Goal: Task Accomplishment & Management: Manage account settings

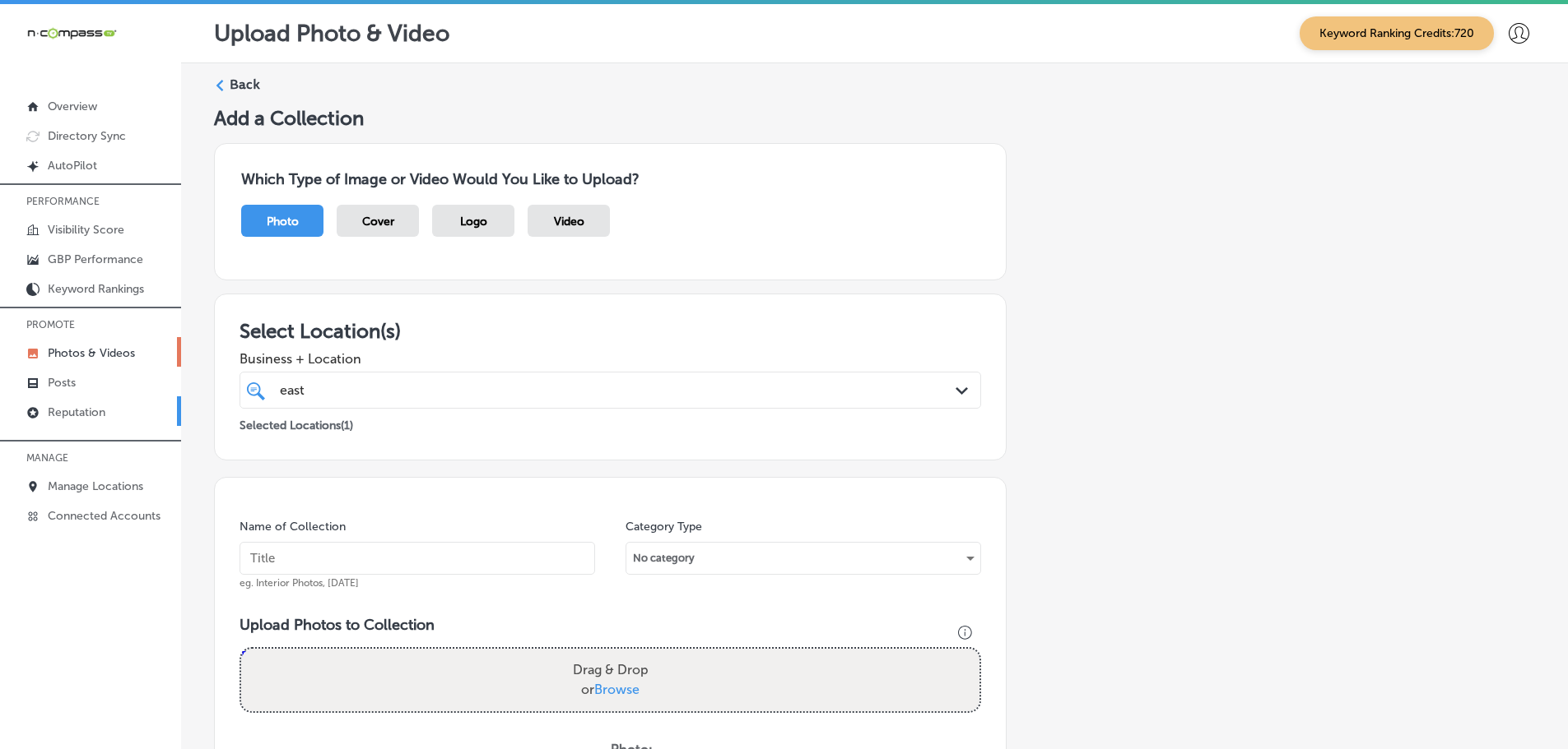
scroll to position [497, 0]
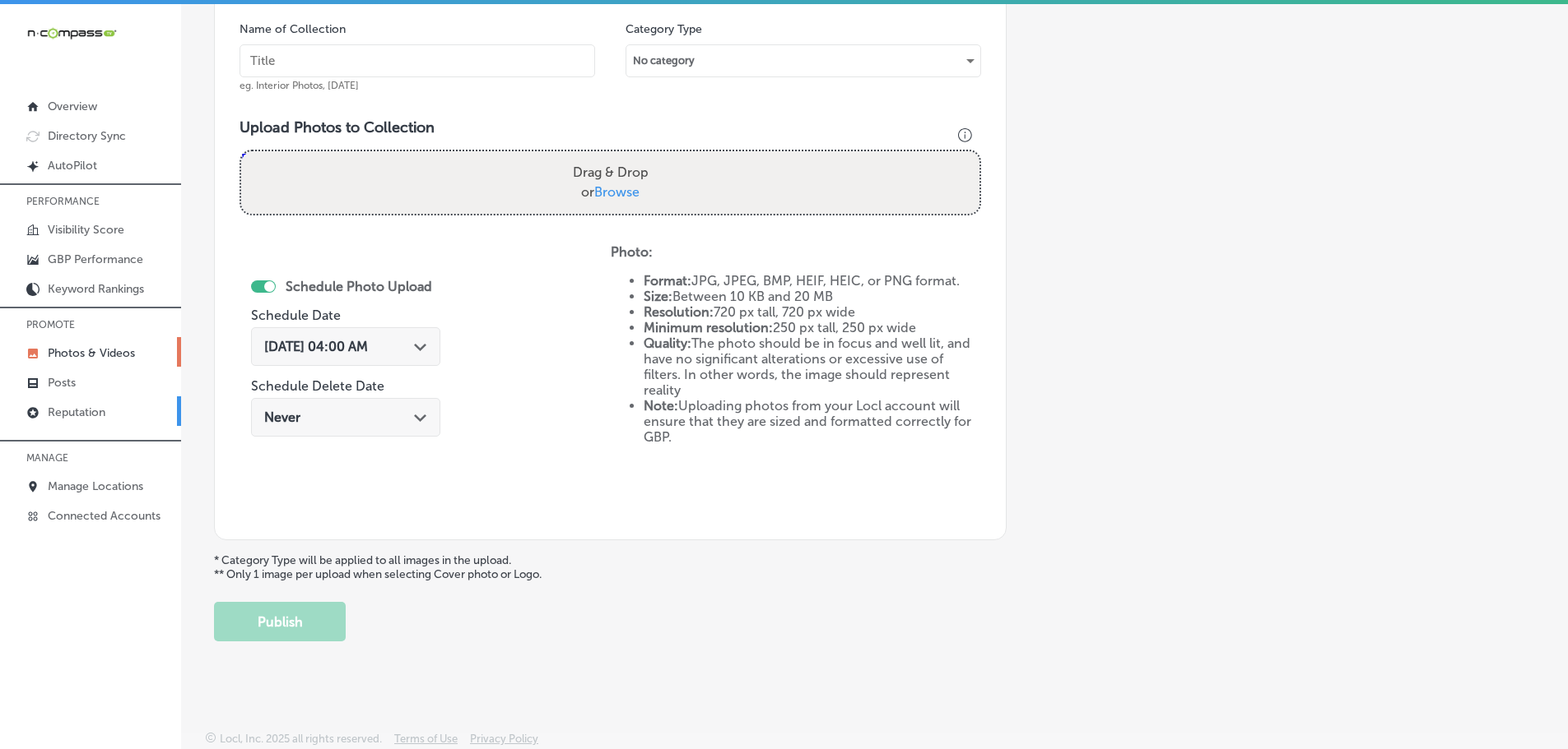
click at [72, 408] on p "Reputation" at bounding box center [77, 412] width 57 height 14
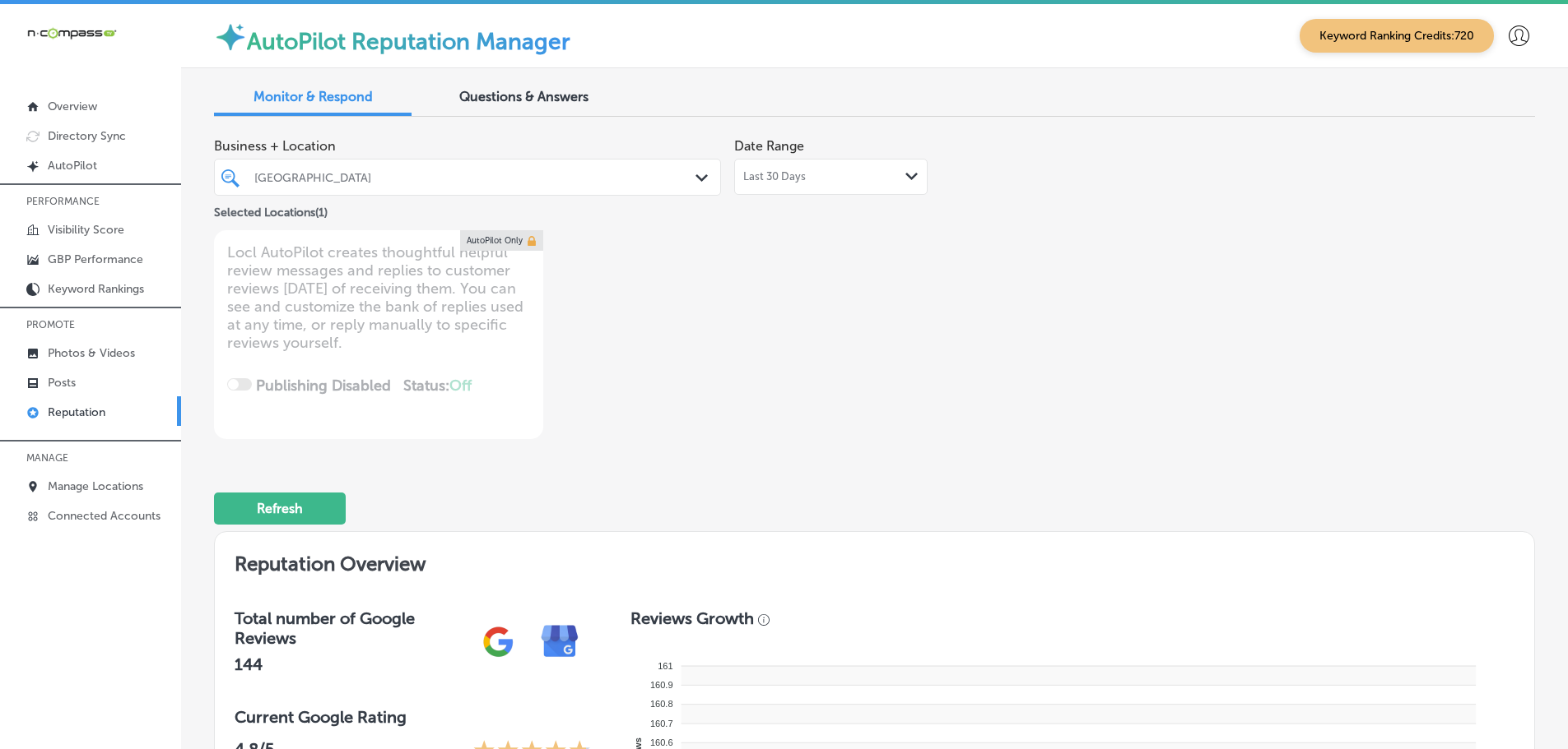
click at [689, 178] on div "[GEOGRAPHIC_DATA] Path Created with Sketch." at bounding box center [468, 177] width 506 height 26
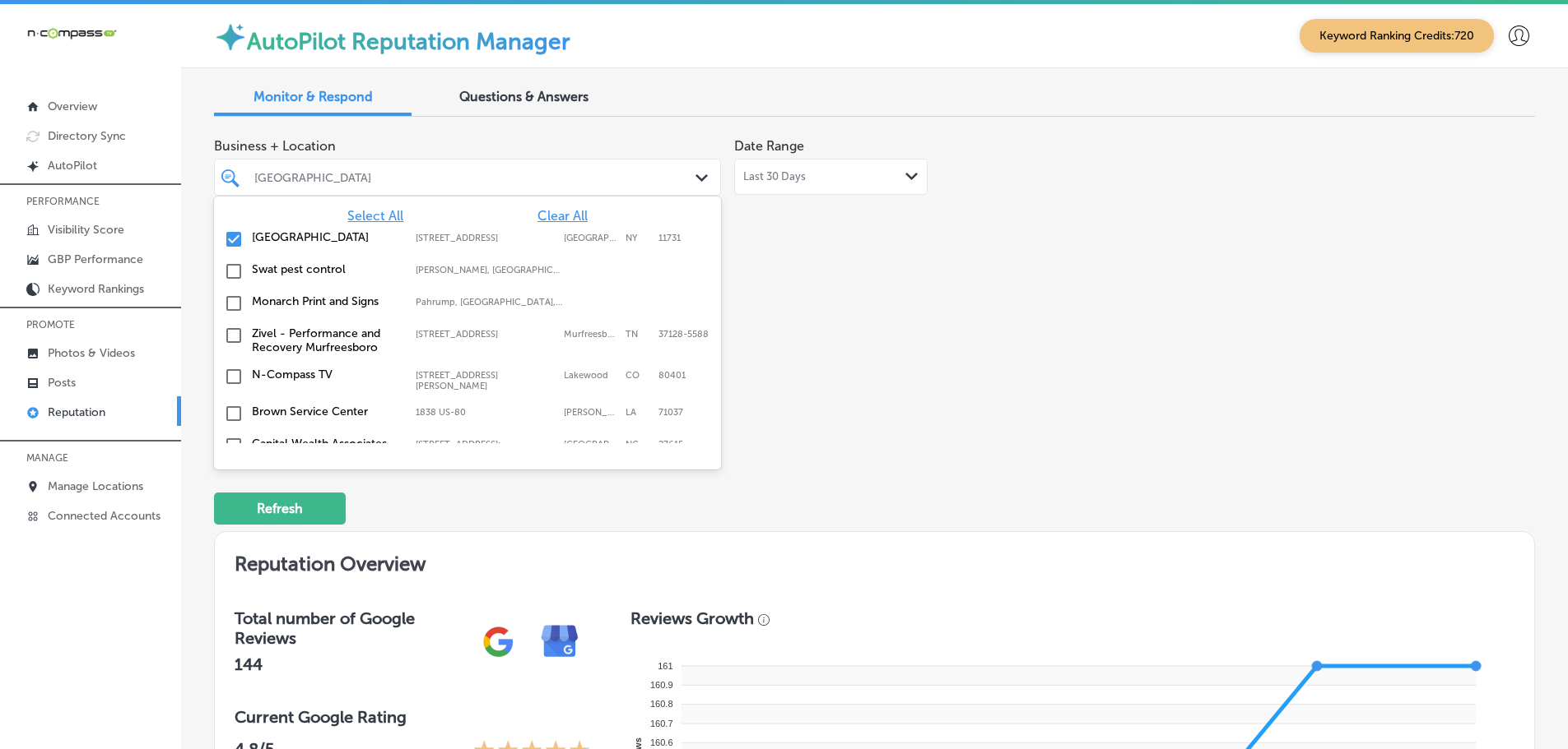
click at [352, 213] on span "Select All" at bounding box center [375, 216] width 56 height 16
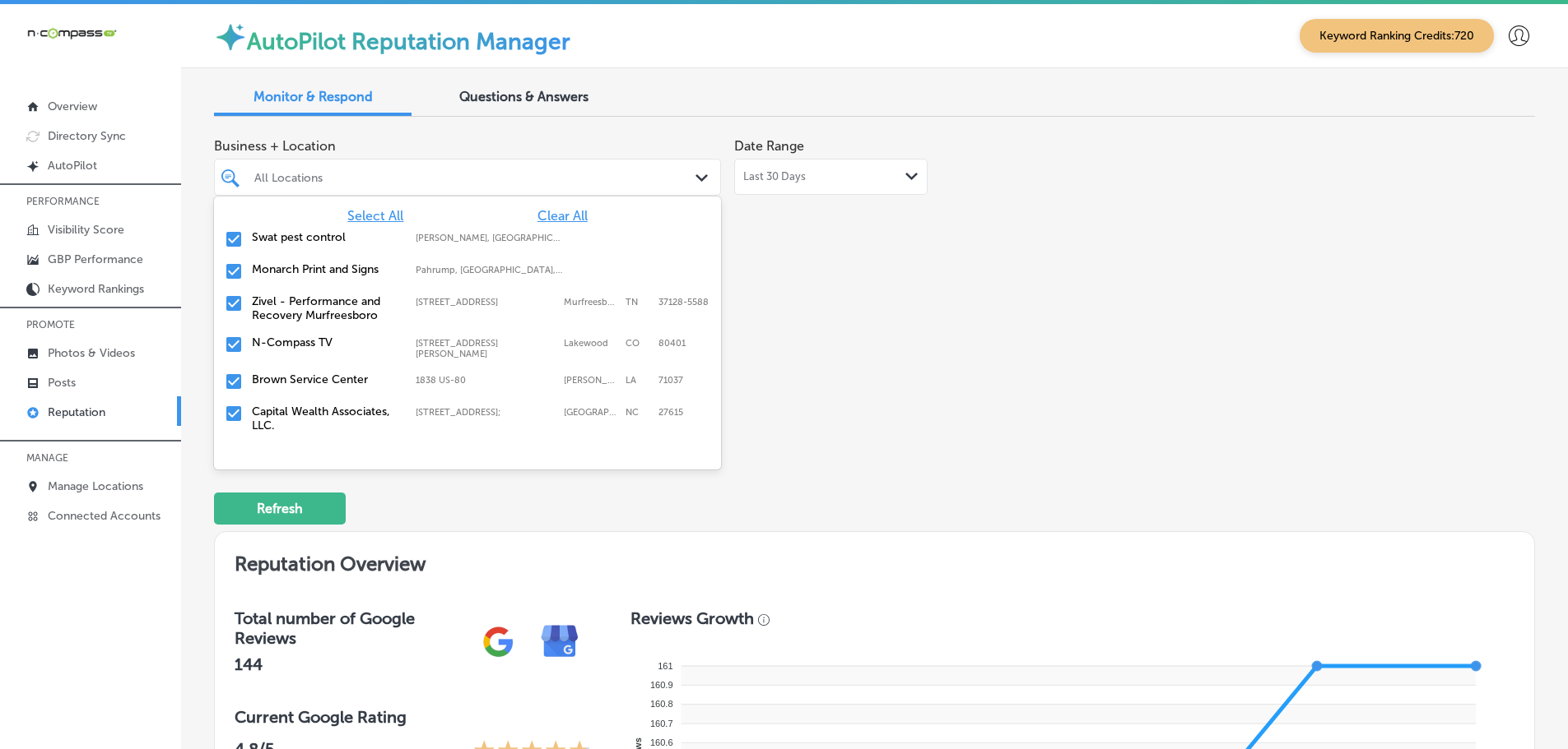
click at [918, 346] on div "Business + Location option focused, 1 of 156. 156 results available. Use Up and…" at bounding box center [610, 284] width 793 height 309
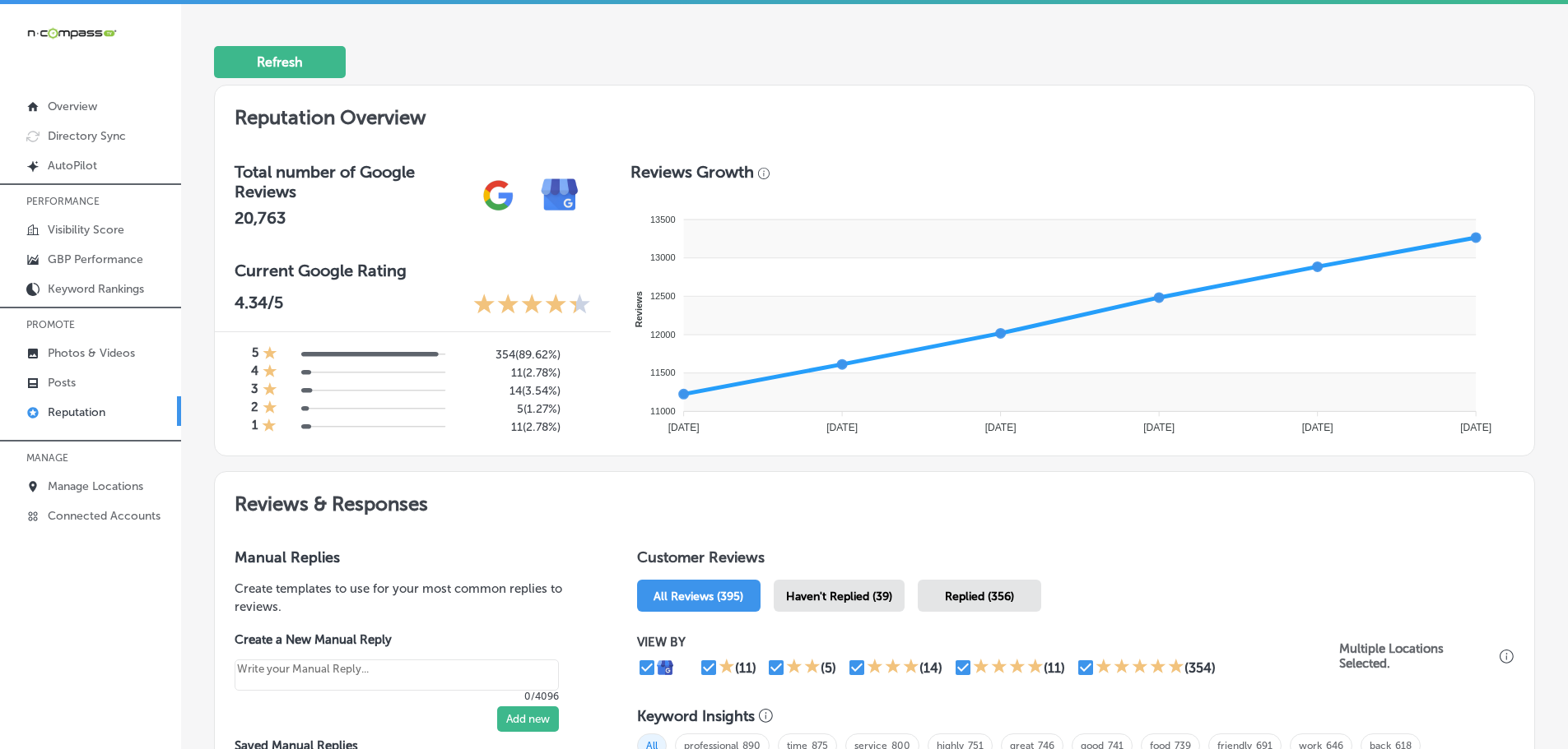
scroll to position [576, 0]
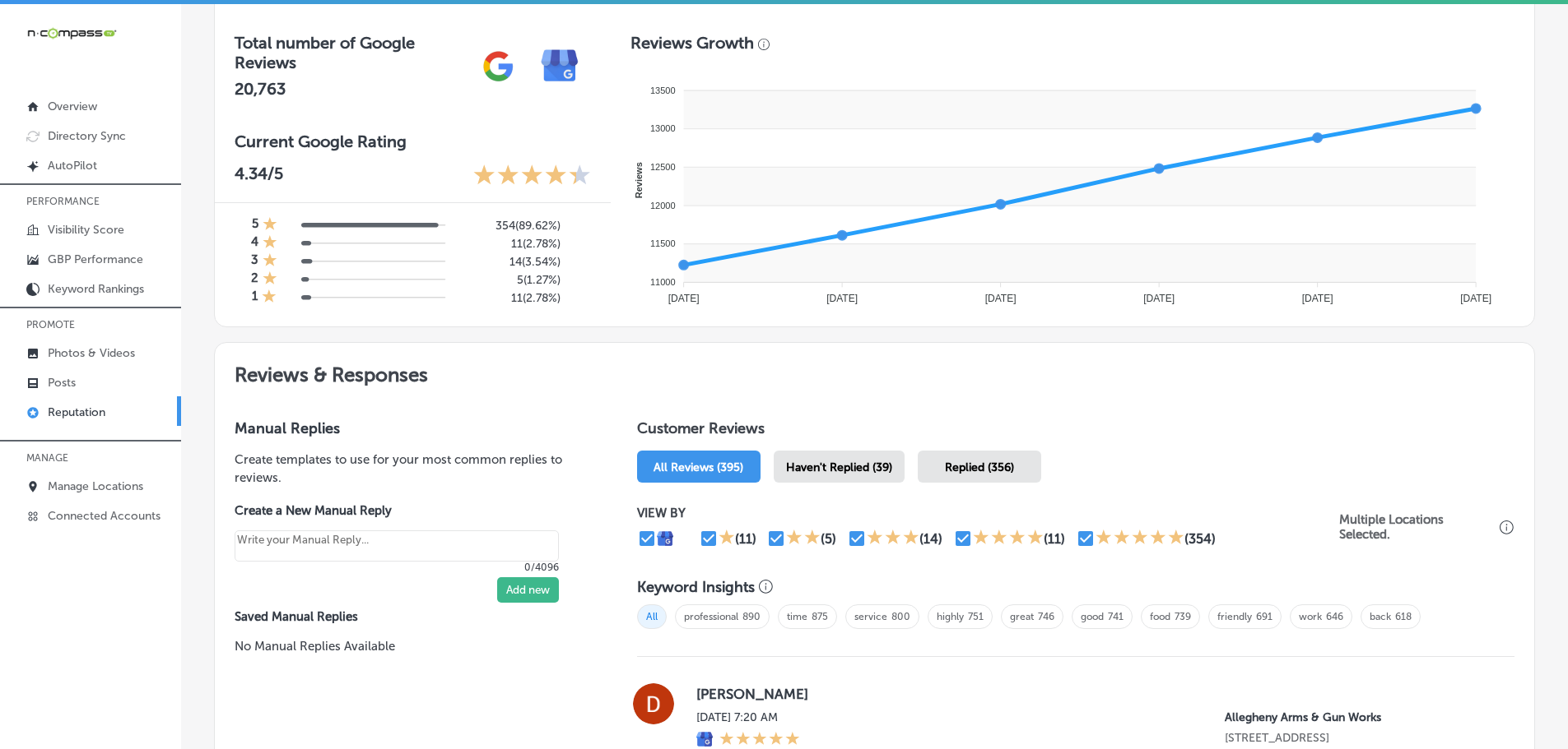
click at [831, 478] on div "Haven't Replied (39)" at bounding box center [839, 467] width 131 height 32
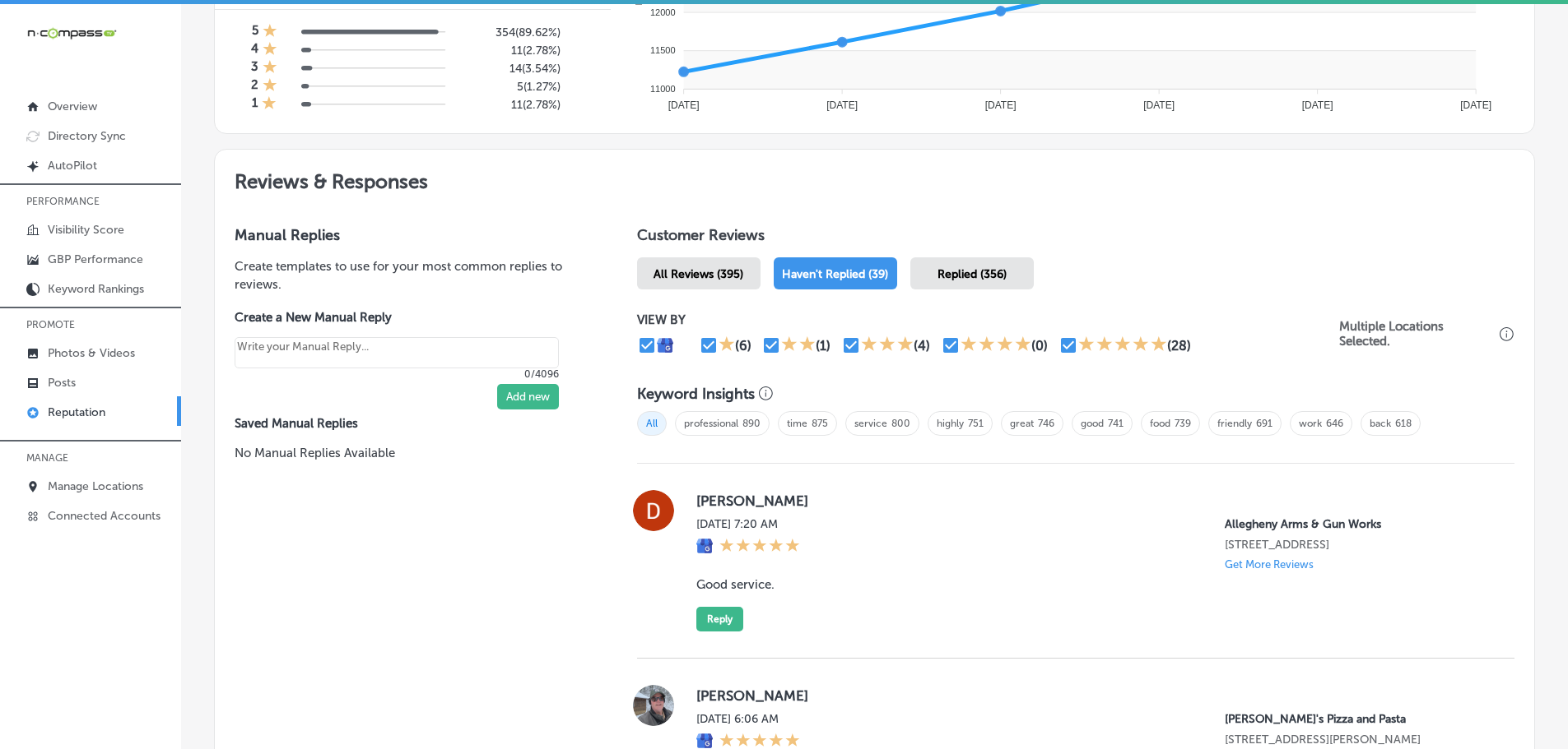
scroll to position [1069, 0]
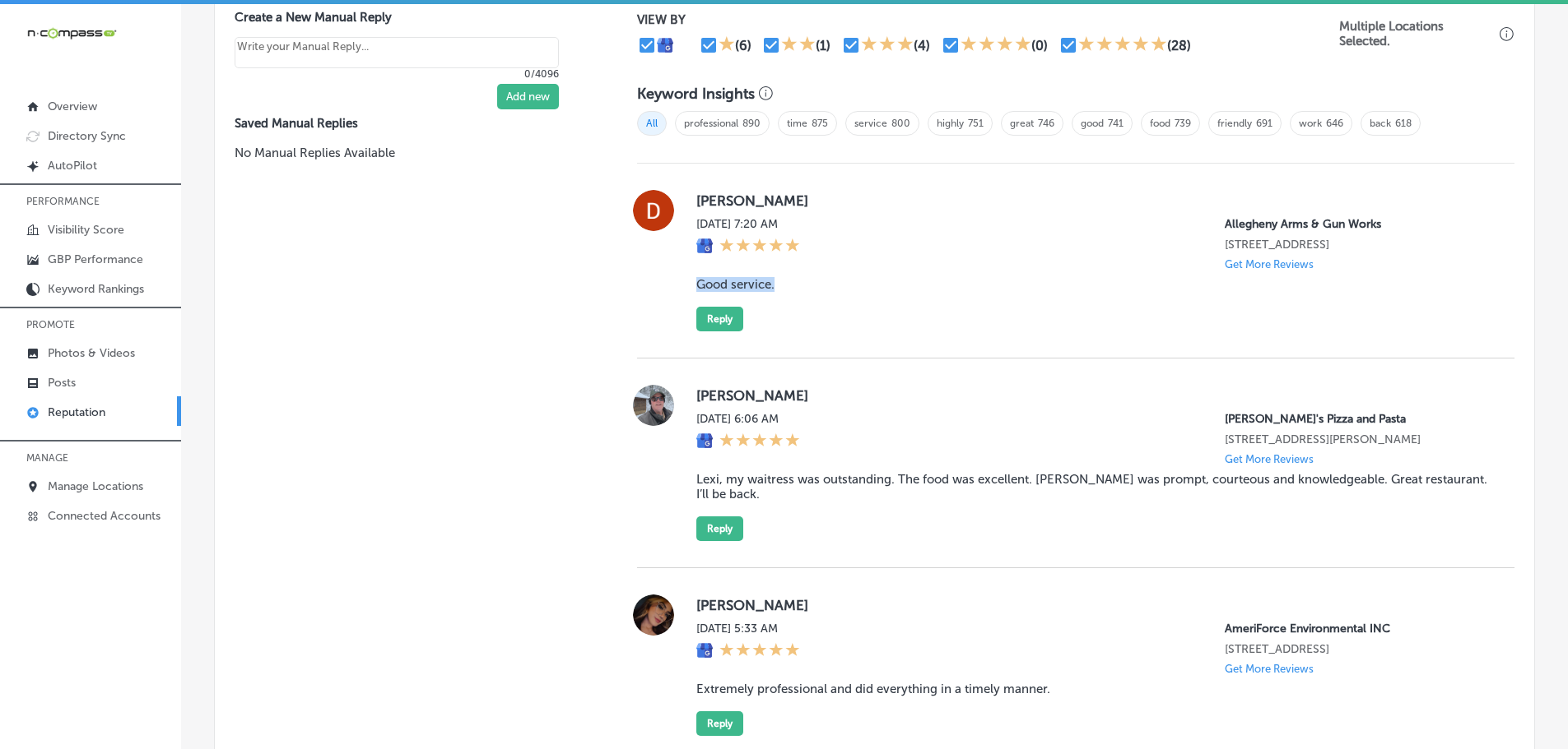
drag, startPoint x: 686, startPoint y: 283, endPoint x: 783, endPoint y: 289, distance: 97.2
click at [783, 289] on div "[PERSON_NAME] [DATE] 7:20 AM [GEOGRAPHIC_DATA] [STREET_ADDRESS] Get More Review…" at bounding box center [1075, 260] width 878 height 141
copy blockquote "Good service."
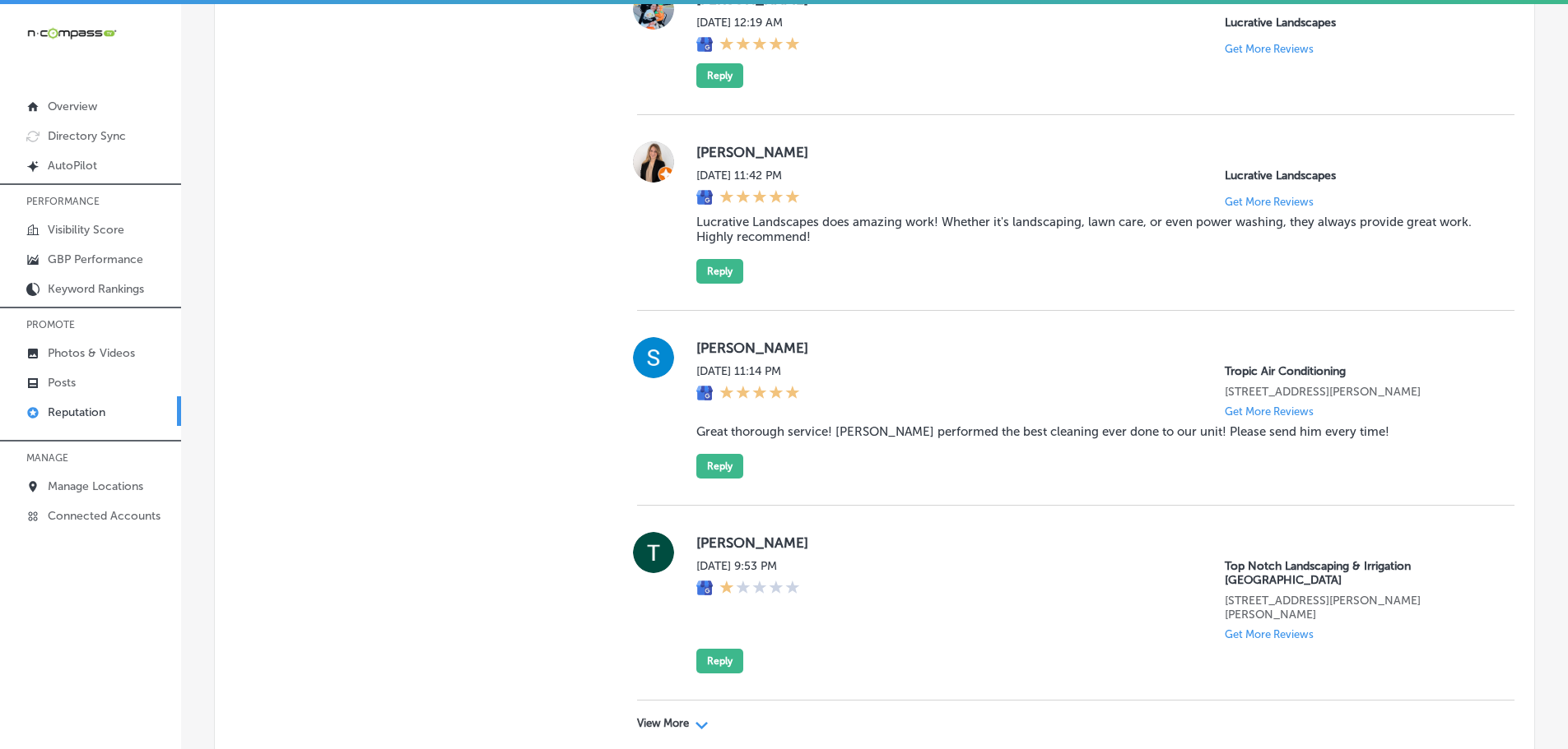
scroll to position [4689, 0]
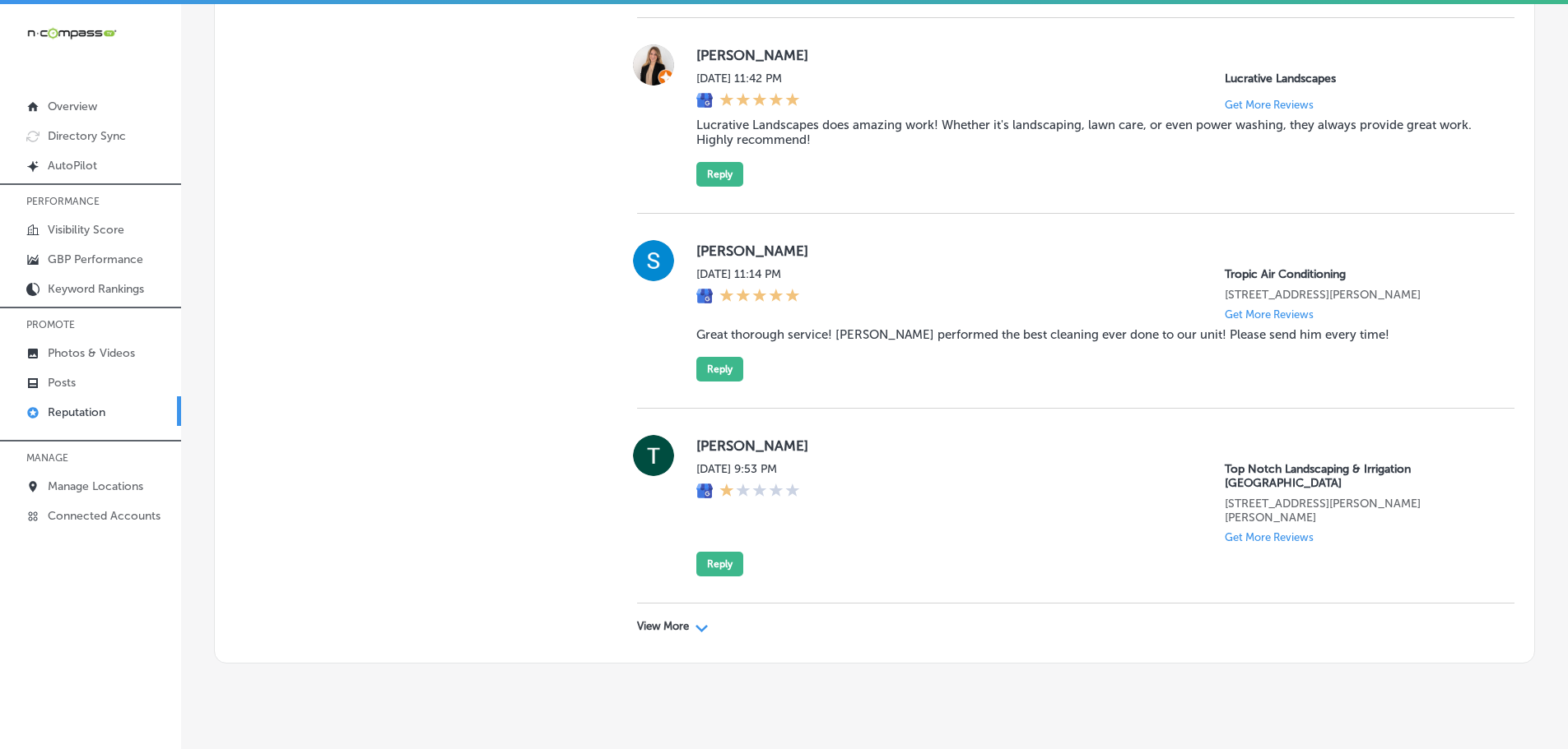
click at [655, 634] on p "View More" at bounding box center [663, 626] width 52 height 13
type textarea "x"
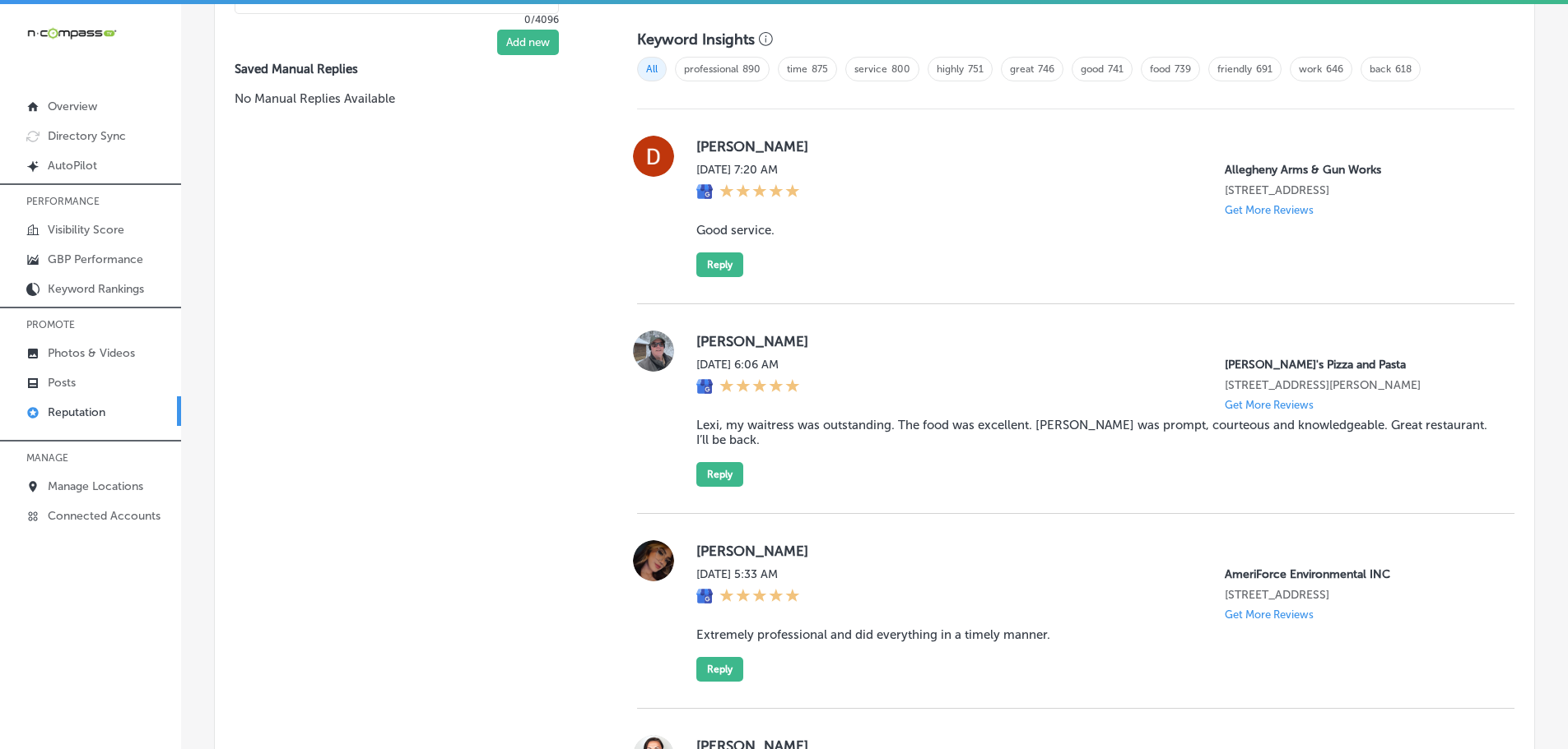
scroll to position [1151, 0]
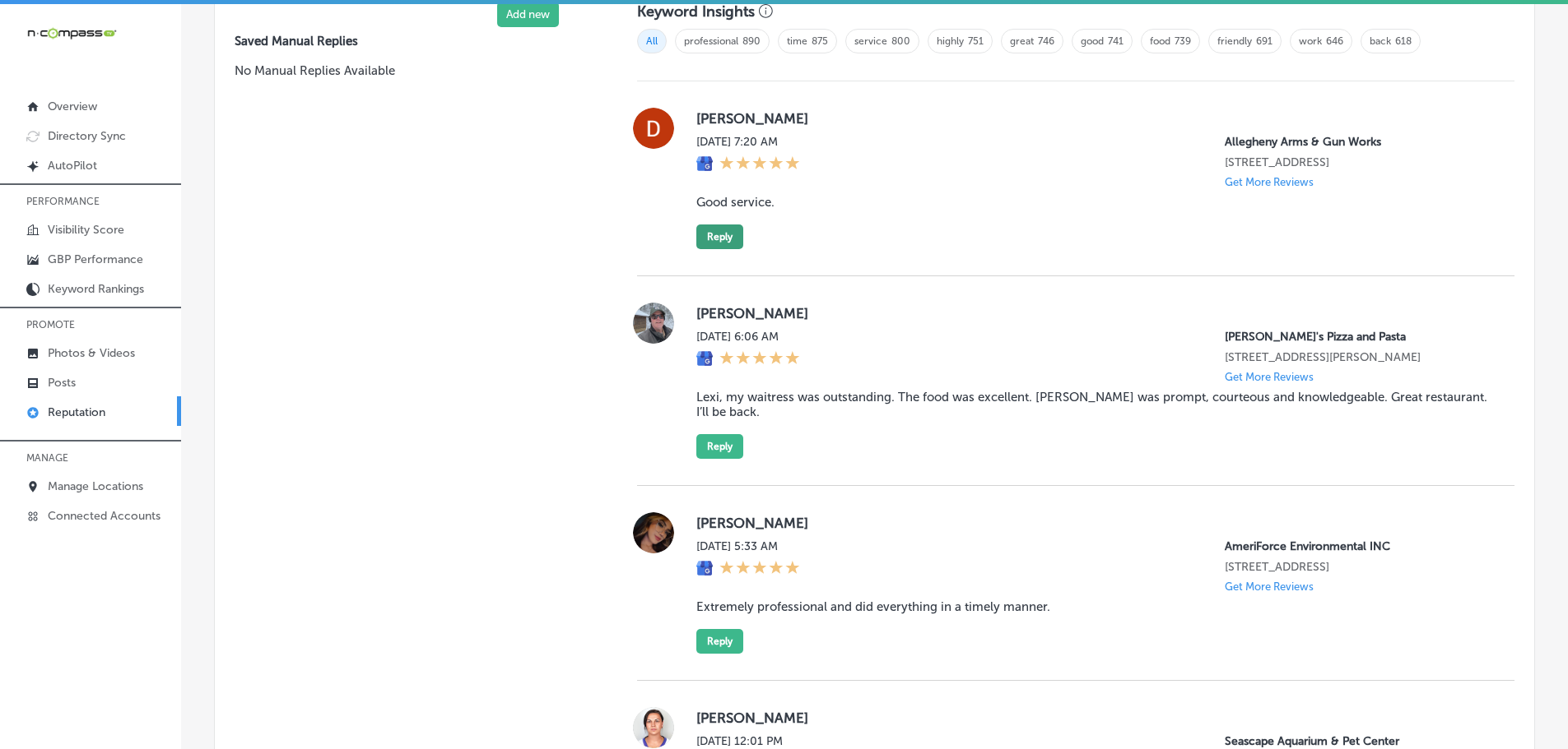
click at [718, 233] on button "Reply" at bounding box center [719, 236] width 47 height 25
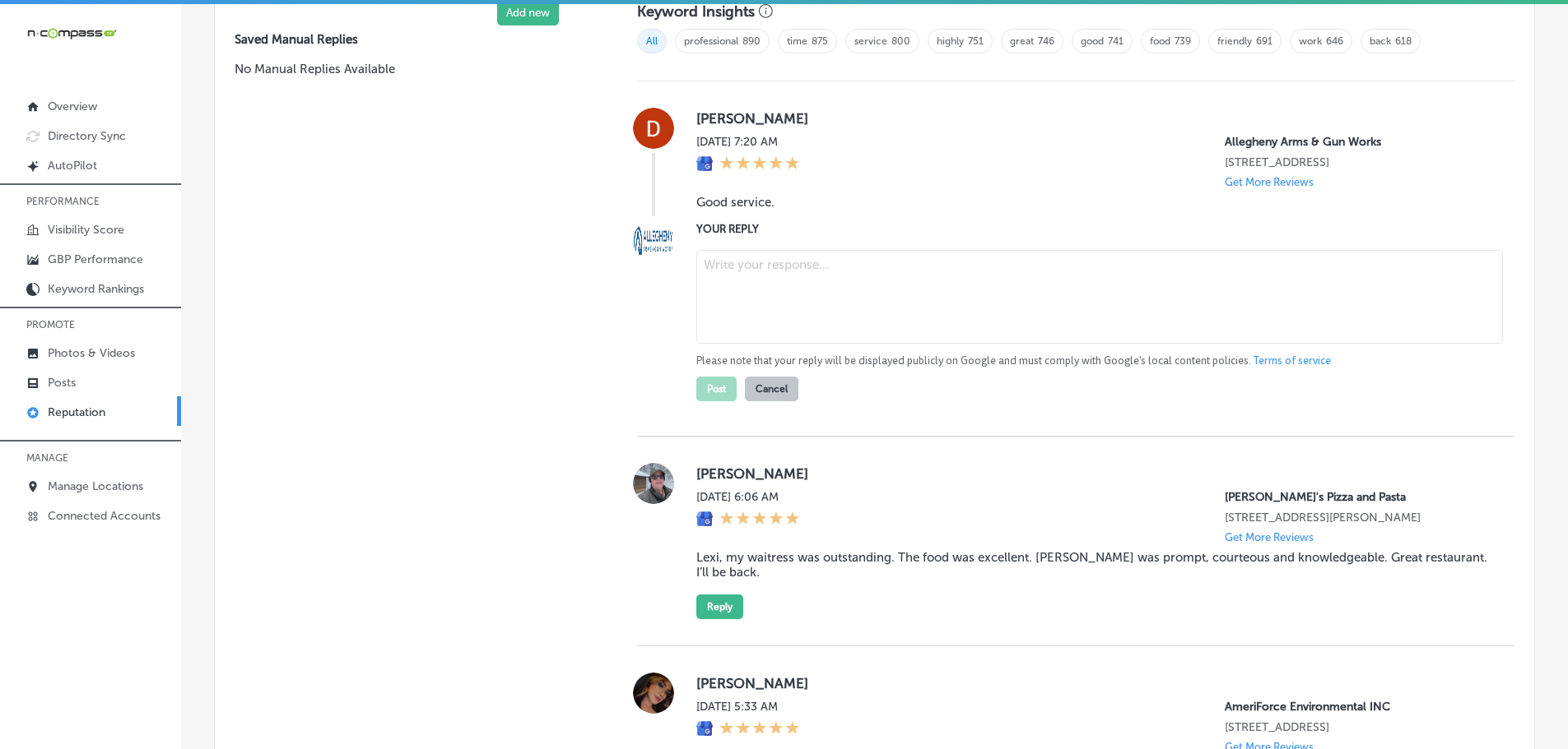
scroll to position [1150, 0]
click at [786, 282] on textarea at bounding box center [1099, 299] width 807 height 94
paste textarea "Thank you for the 5-star review! We’re happy to know you had a positive experie…"
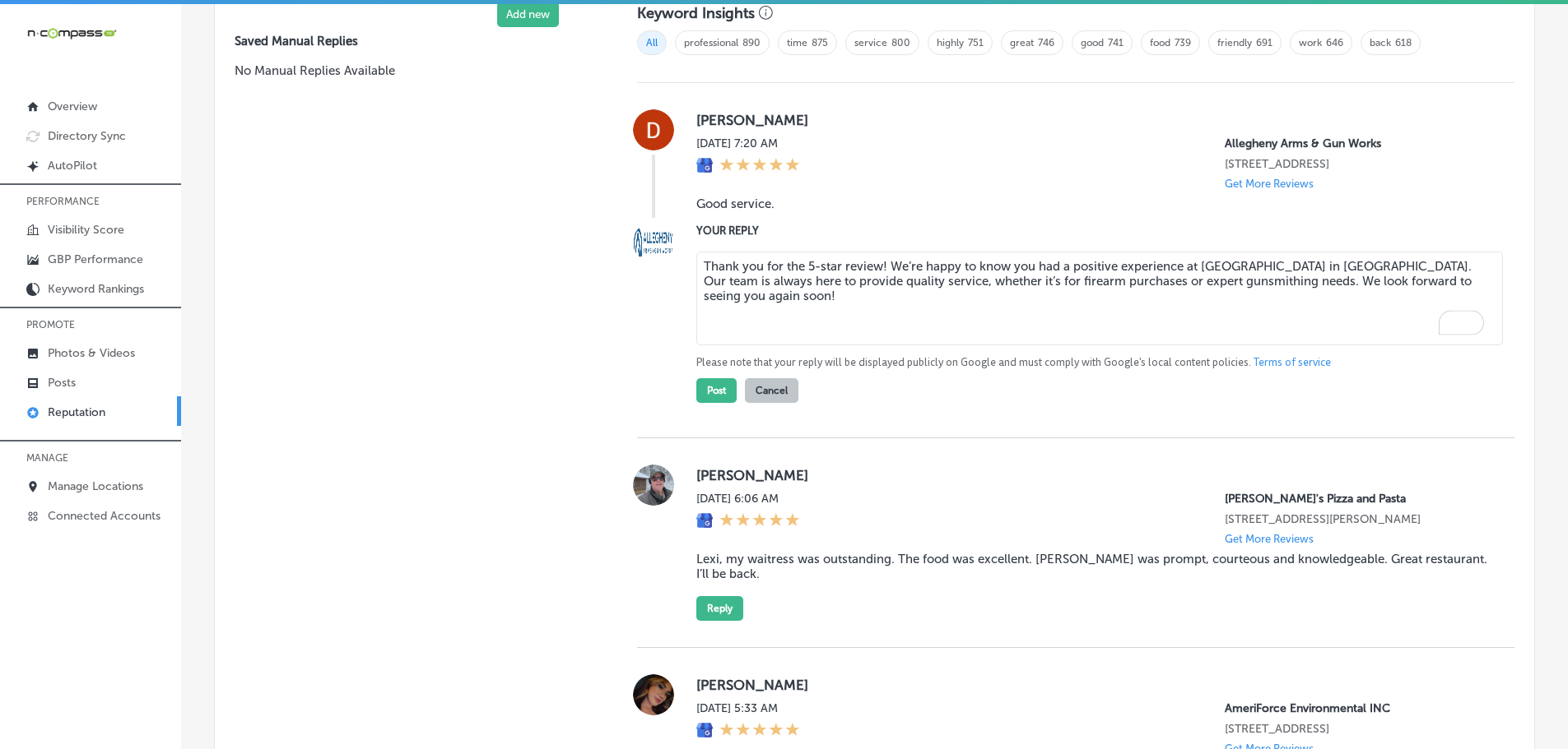
click at [879, 266] on textarea "Thank you for the 5-star review! We’re happy to know you had a positive experie…" at bounding box center [1099, 299] width 807 height 94
type textarea "Thank you for the 5-star review, [PERSON_NAME]! We’re happy to know you had a p…"
click at [713, 391] on button "Post" at bounding box center [716, 390] width 41 height 25
type textarea "x"
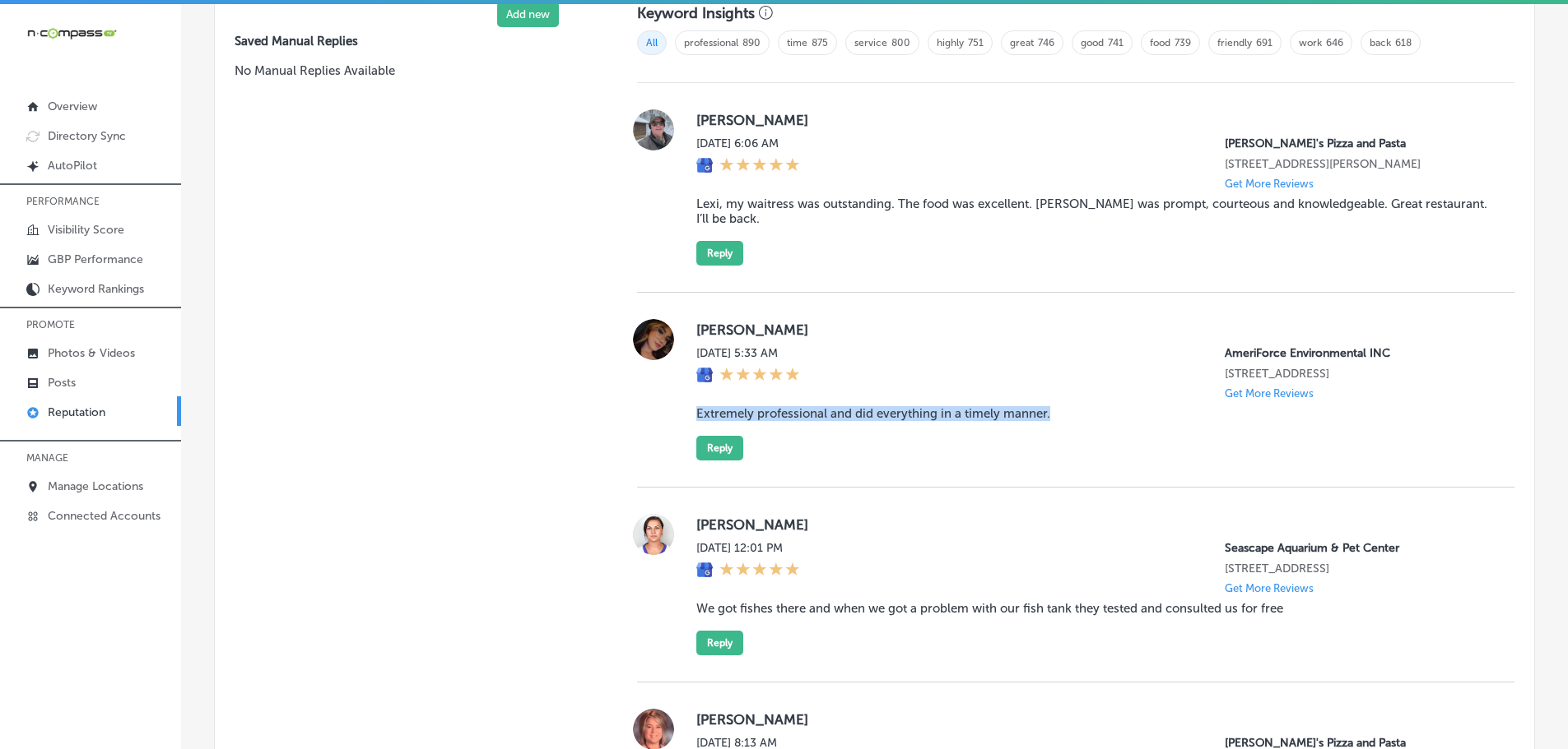
drag, startPoint x: 700, startPoint y: 413, endPoint x: 1067, endPoint y: 408, distance: 367.0
click at [1067, 408] on blockquote "Extremely professional and did everything in a timely manner." at bounding box center [1092, 414] width 792 height 15
copy blockquote "Extremely professional and did everything in a timely manner."
click at [710, 450] on button "Reply" at bounding box center [719, 448] width 47 height 25
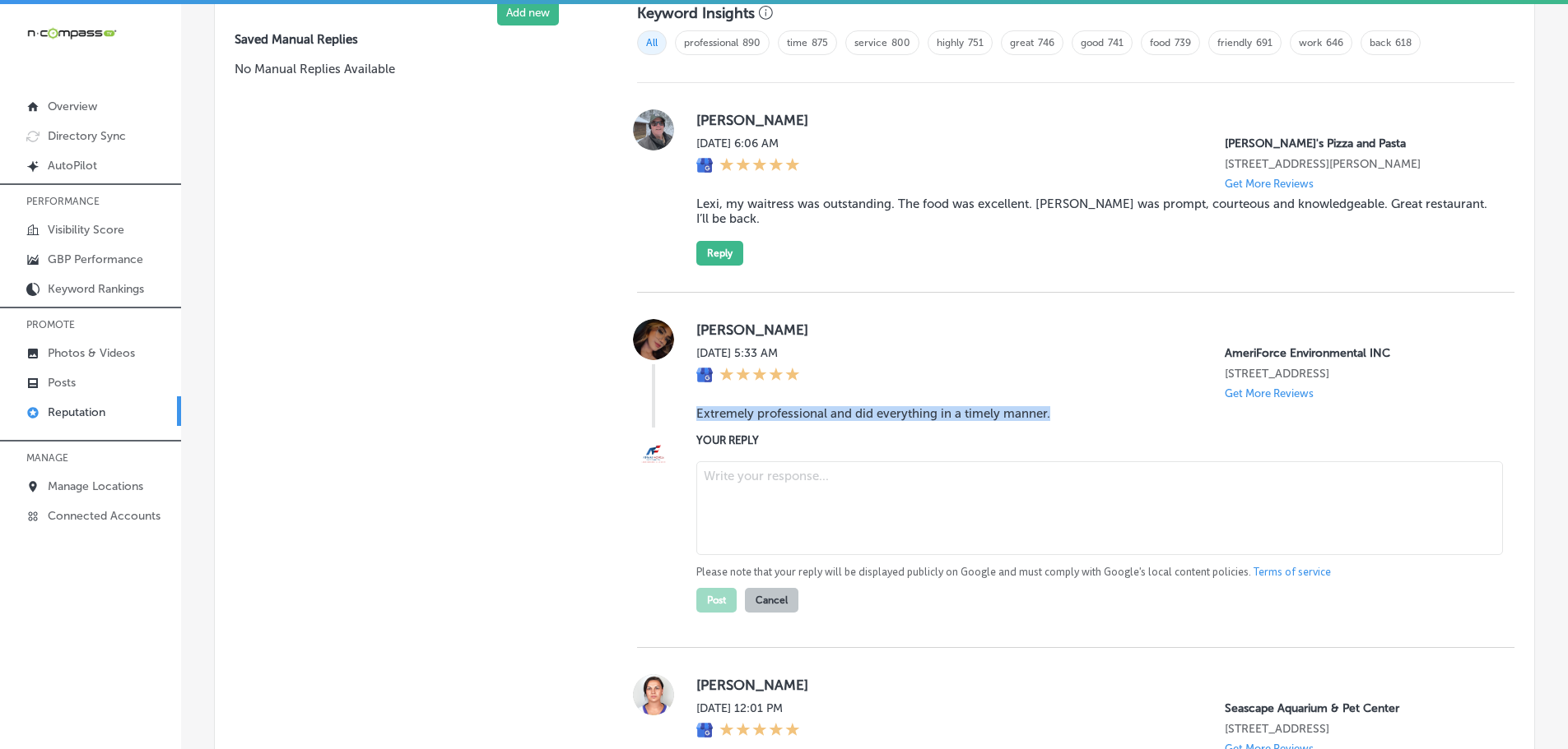
scroll to position [1148, 0]
click at [753, 477] on textarea "To enrich screen reader interactions, please activate Accessibility in Grammarl…" at bounding box center [1099, 510] width 807 height 94
paste textarea "Thank you for your kind words! We’re happy to know that our team at AmeriForce …"
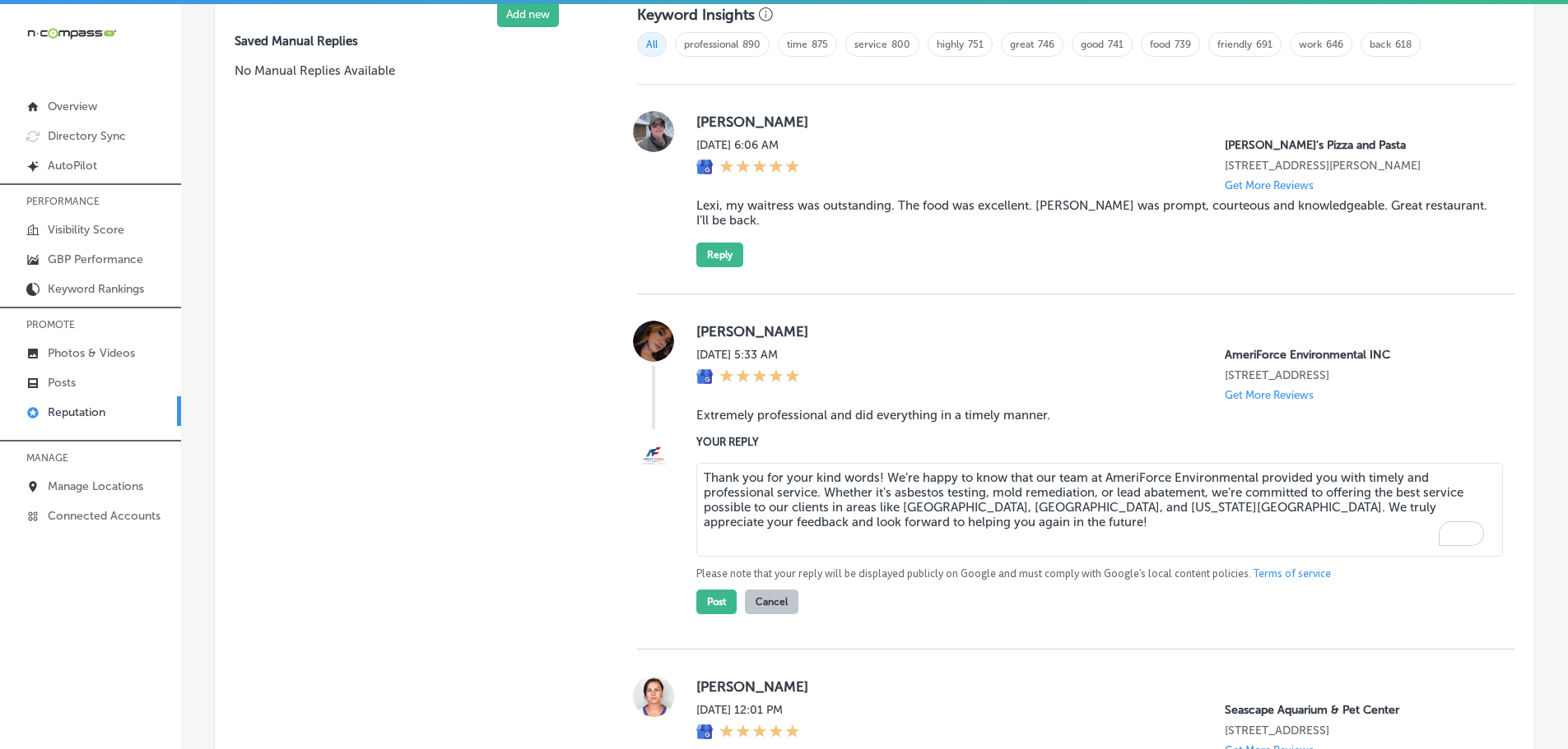
drag, startPoint x: 871, startPoint y: 477, endPoint x: 883, endPoint y: 477, distance: 12.0
click at [873, 477] on textarea "Thank you for your kind words! We’re happy to know that our team at AmeriForce …" at bounding box center [1099, 510] width 807 height 94
type textarea "Thank you for your kind words, [PERSON_NAME]! We’re happy to know that our team…"
click at [708, 601] on button "Post" at bounding box center [716, 601] width 41 height 25
type textarea "x"
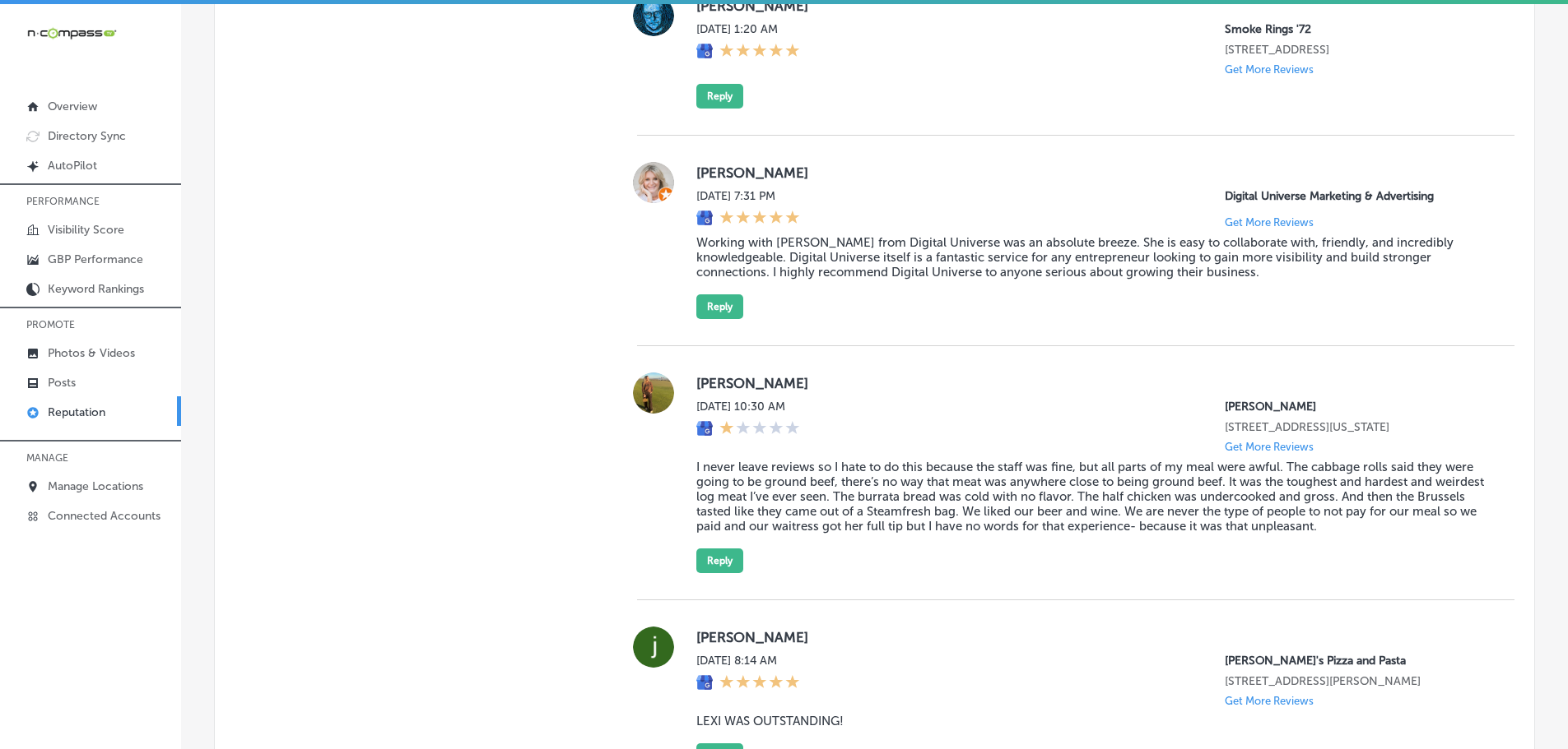
scroll to position [2382, 0]
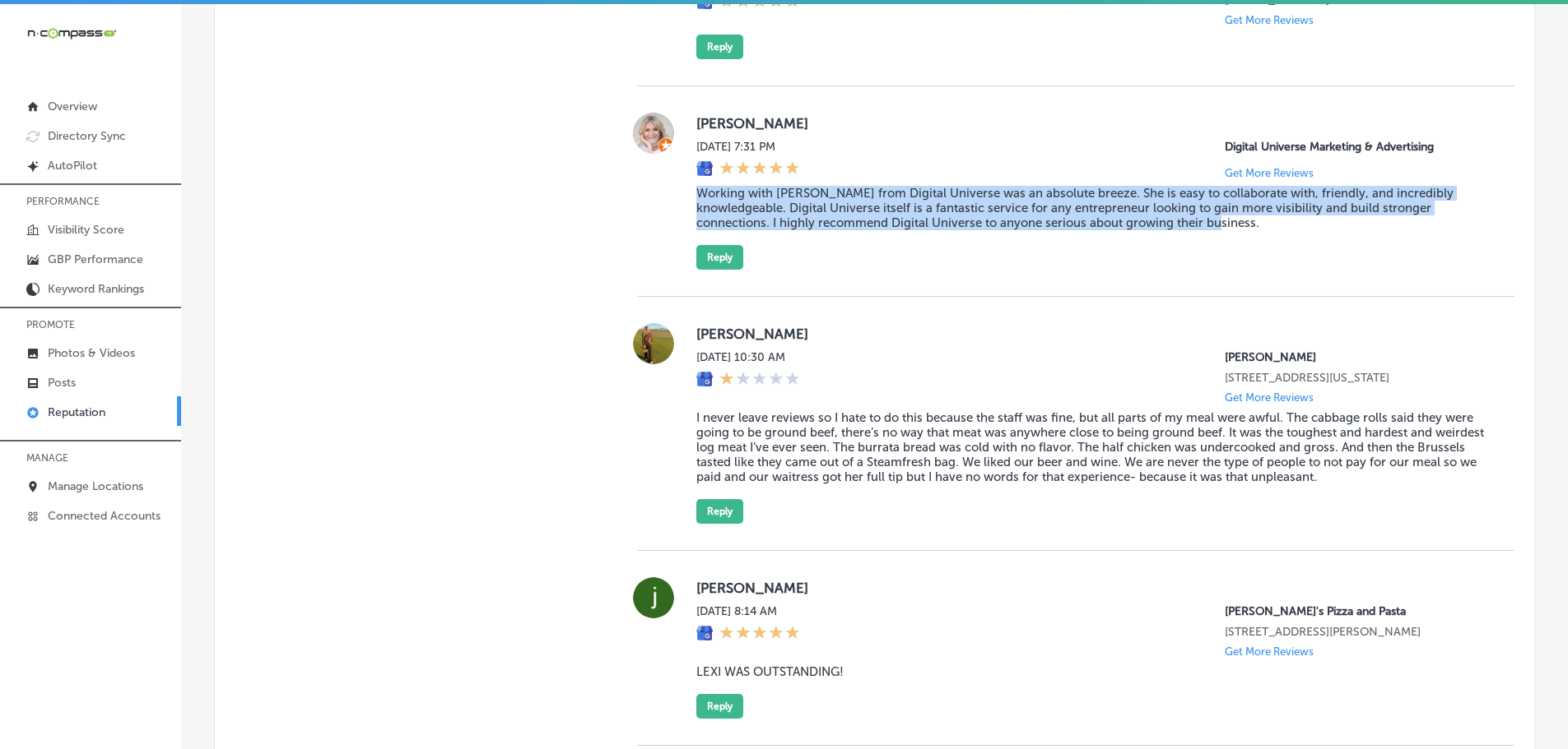
drag, startPoint x: 688, startPoint y: 203, endPoint x: 1319, endPoint y: 235, distance: 631.8
click at [1319, 235] on div "[PERSON_NAME] [DATE] 7:31 PM Digital Universe Marketing & Advertising Get More …" at bounding box center [1075, 191] width 878 height 157
copy blockquote "Working with [PERSON_NAME] from Digital Universe was an absolute breeze. She is…"
click at [724, 268] on button "Reply" at bounding box center [719, 257] width 47 height 25
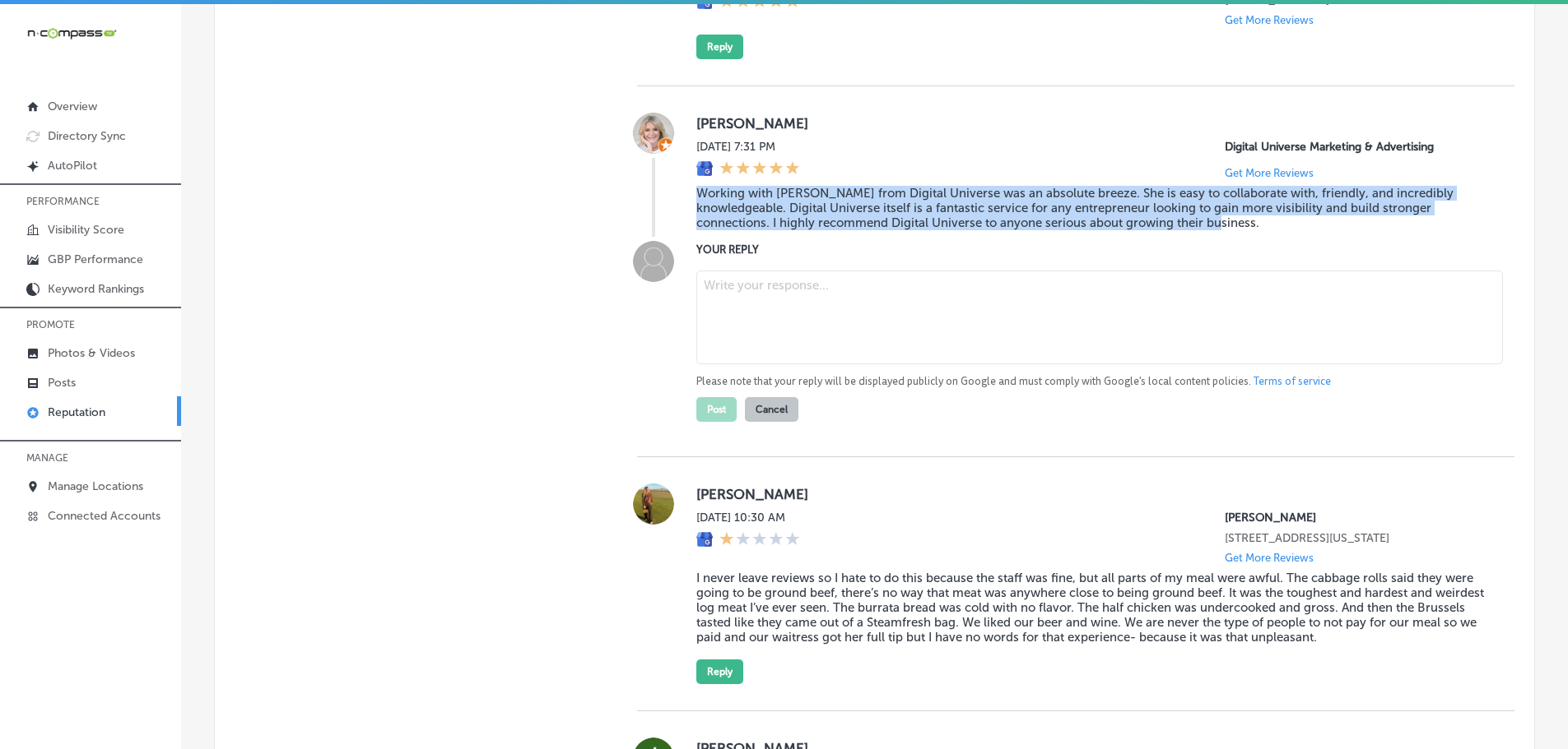
click at [772, 307] on textarea at bounding box center [1099, 317] width 807 height 94
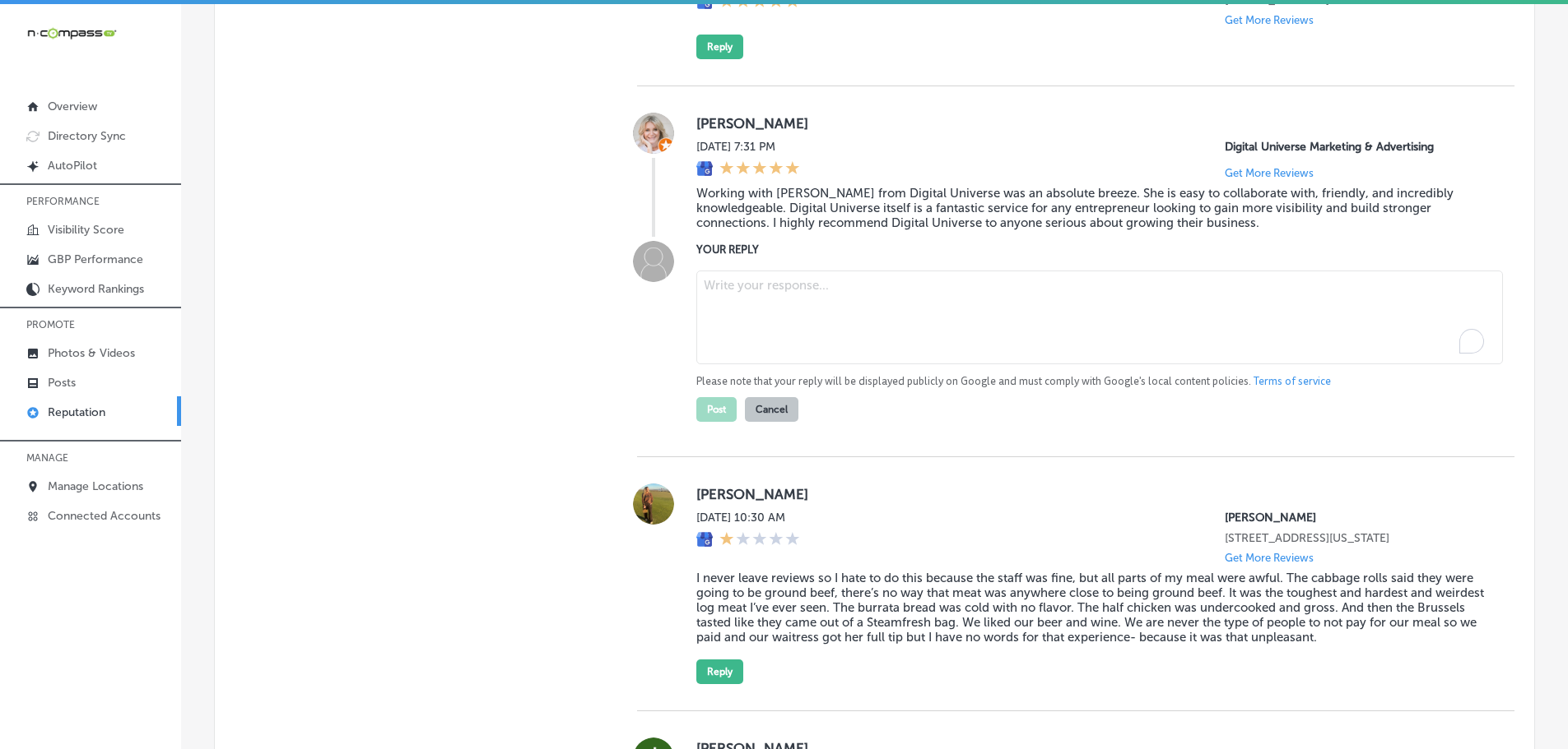
paste textarea "Thank you so much for the wonderful review! We're delighted to hear that workin…"
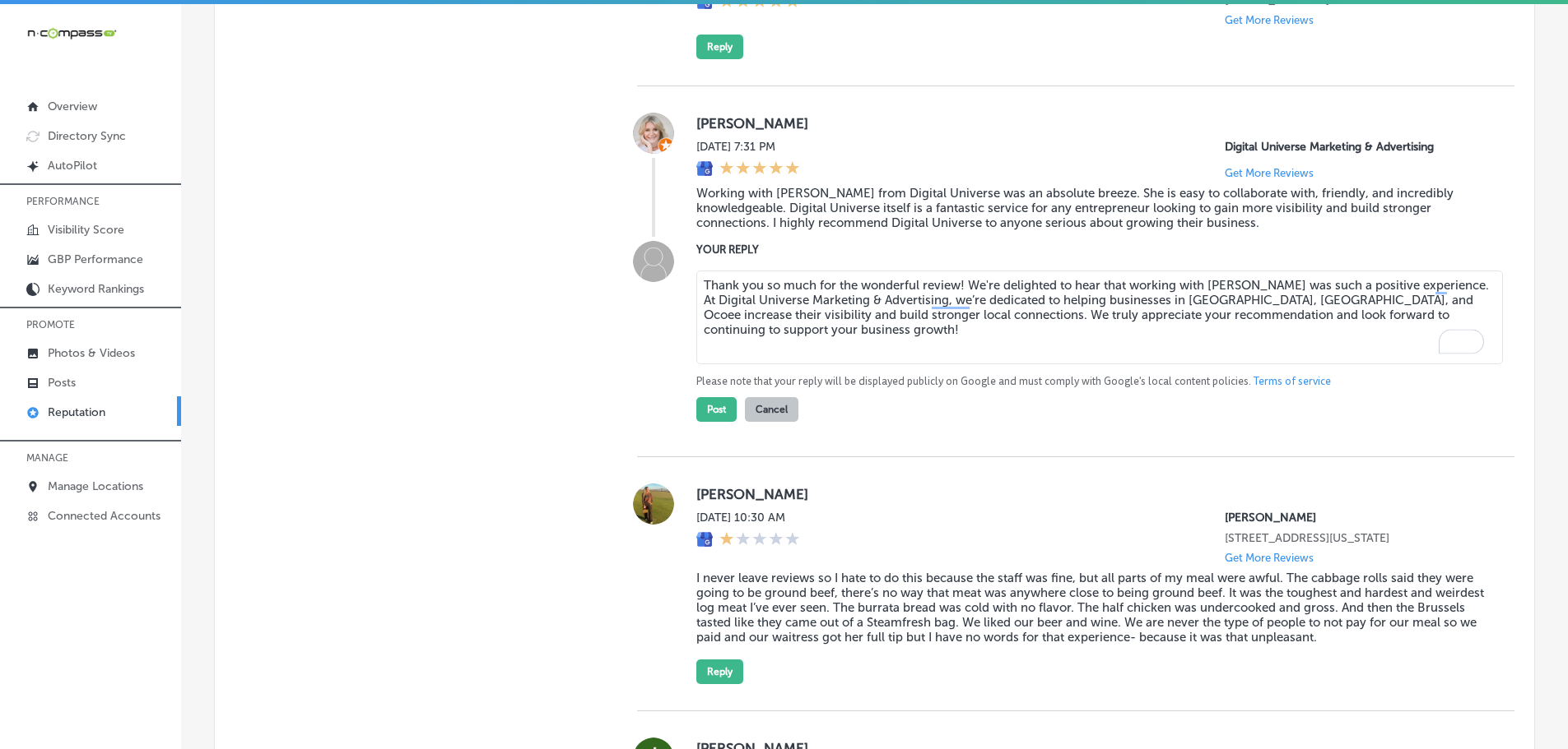
click at [954, 300] on textarea "Thank you so much for the wonderful review! We're delighted to hear that workin…" at bounding box center [1099, 317] width 807 height 94
type textarea "Thank you so much for the wonderful review, [PERSON_NAME]! We're delighted to h…"
click at [709, 422] on button "Post" at bounding box center [716, 410] width 41 height 25
type textarea "x"
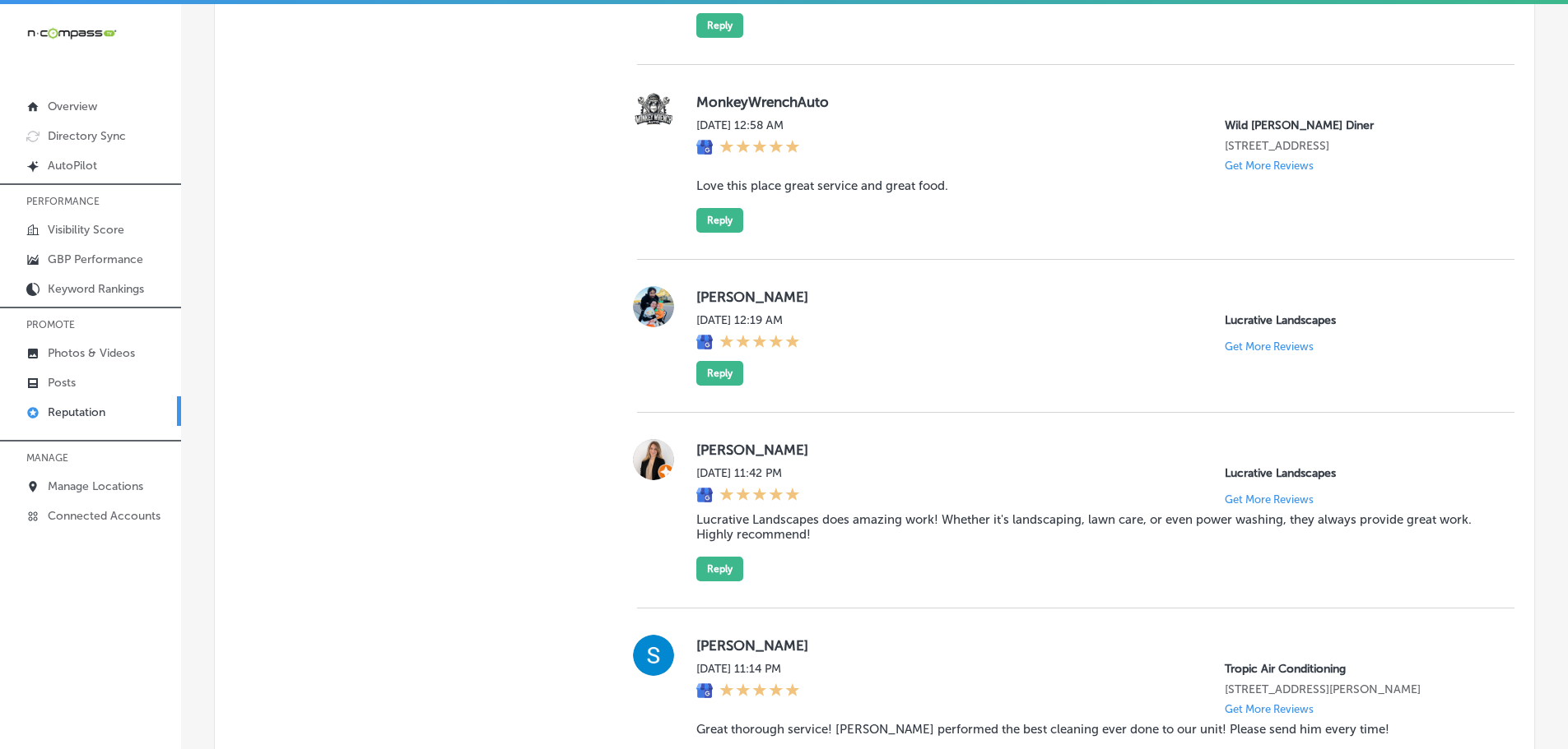
scroll to position [3698, 0]
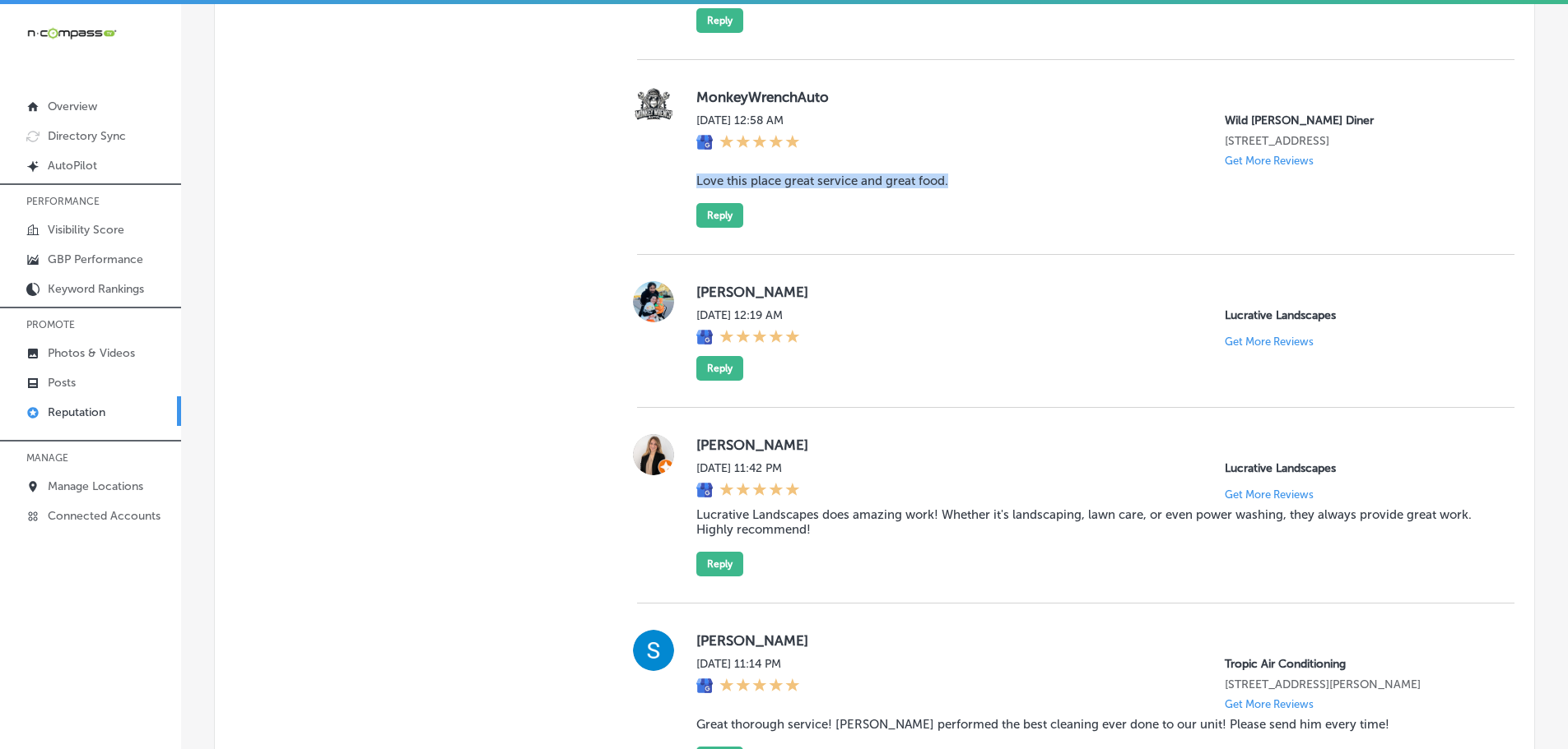
drag, startPoint x: 686, startPoint y: 223, endPoint x: 950, endPoint y: 222, distance: 264.0
click at [950, 222] on div "MonkeyWrenchAuto [DATE] 12:58 AM Wild [PERSON_NAME] Diner [STREET_ADDRESS] Get …" at bounding box center [1075, 157] width 878 height 141
copy blockquote "Love this place great service and great food."
click at [708, 228] on button "Reply" at bounding box center [719, 215] width 47 height 25
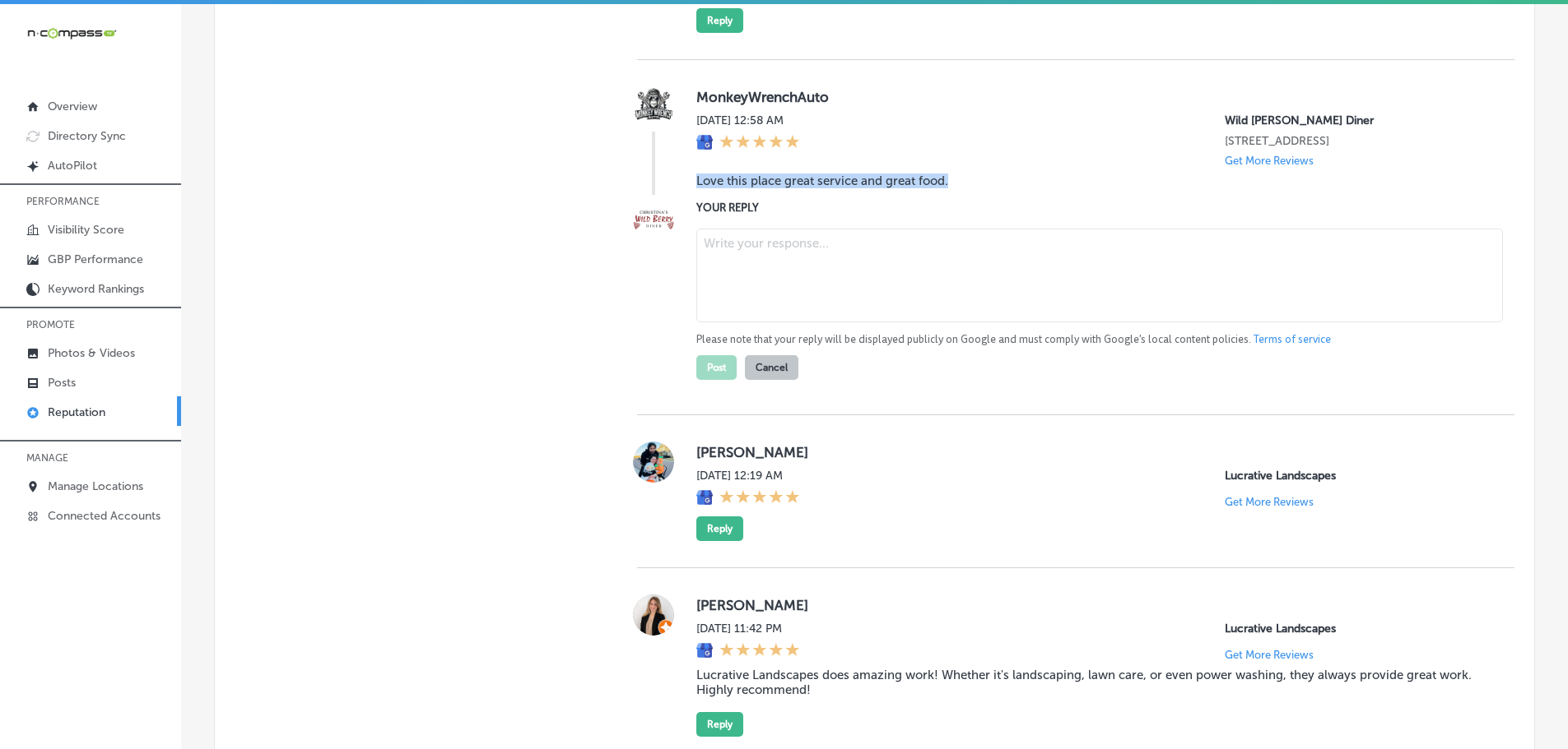
click at [783, 294] on textarea at bounding box center [1099, 276] width 807 height 94
paste textarea "Thank you for the wonderful review! We’re so glad you enjoyed both the service …"
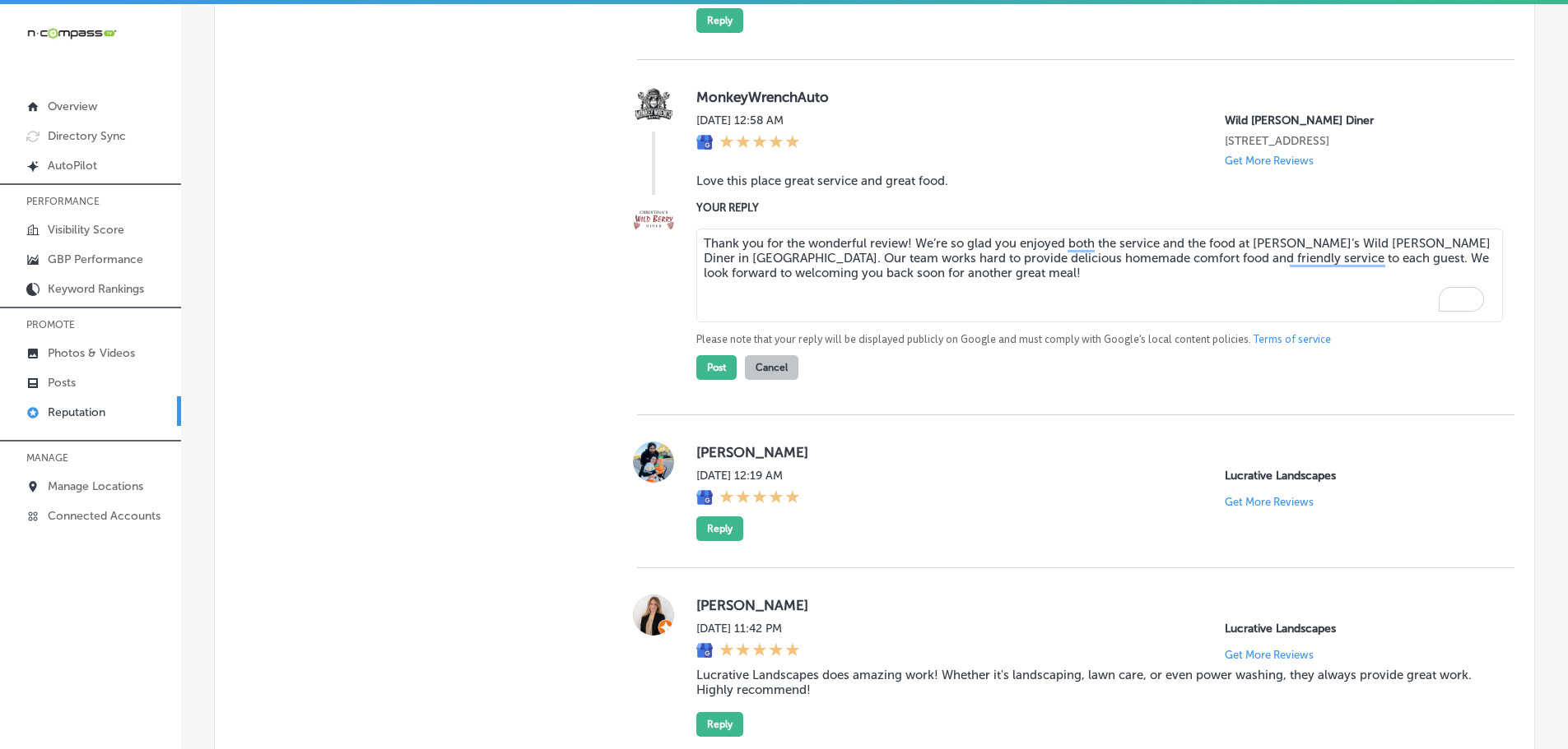
click at [702, 283] on textarea "Thank you for the wonderful review! We’re so glad you enjoyed both the service …" at bounding box center [1099, 276] width 807 height 94
type textarea "Hi, thank you for the wonderful review! We’re so glad you enjoyed both the serv…"
click at [711, 380] on button "Post" at bounding box center [716, 367] width 41 height 25
type textarea "x"
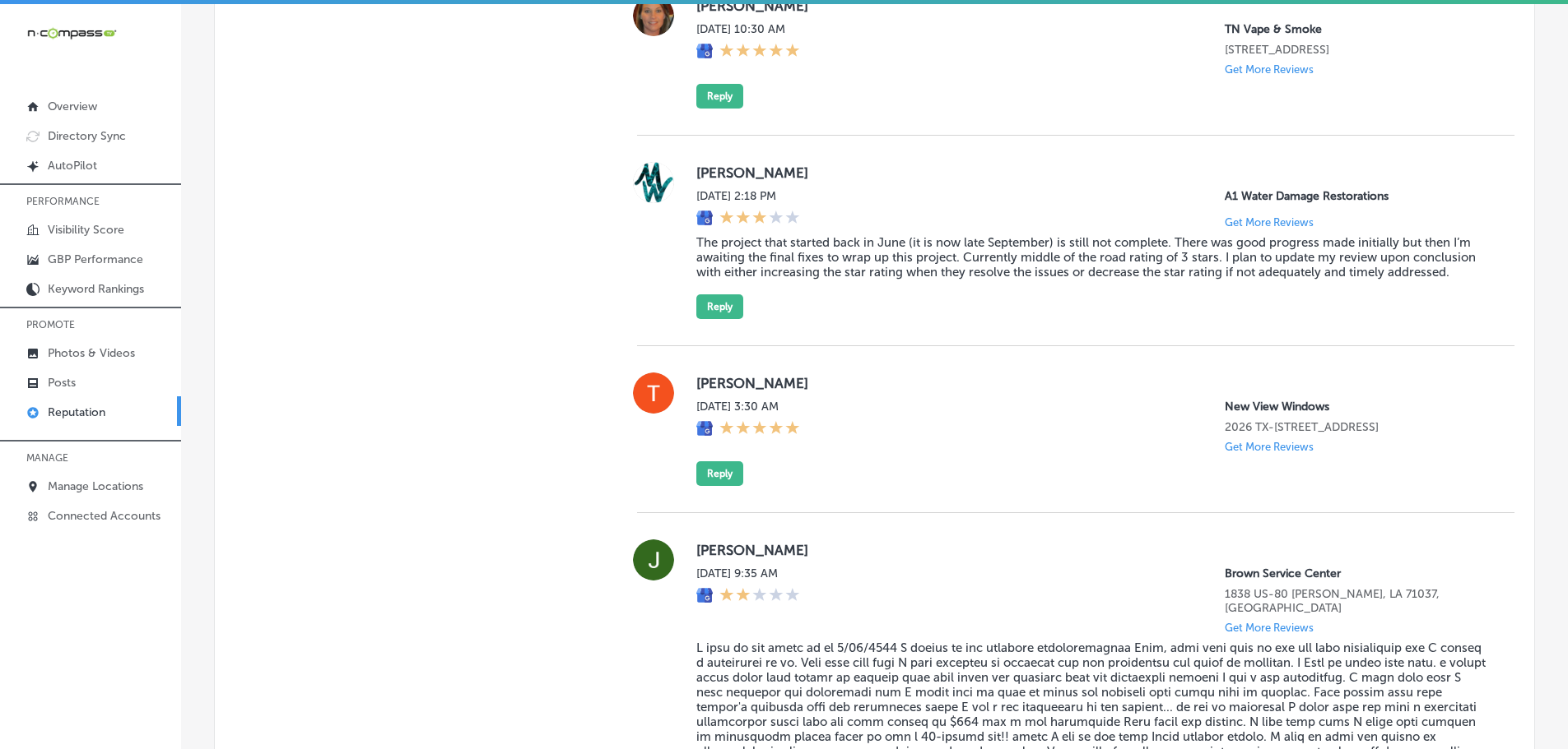
scroll to position [4850, 0]
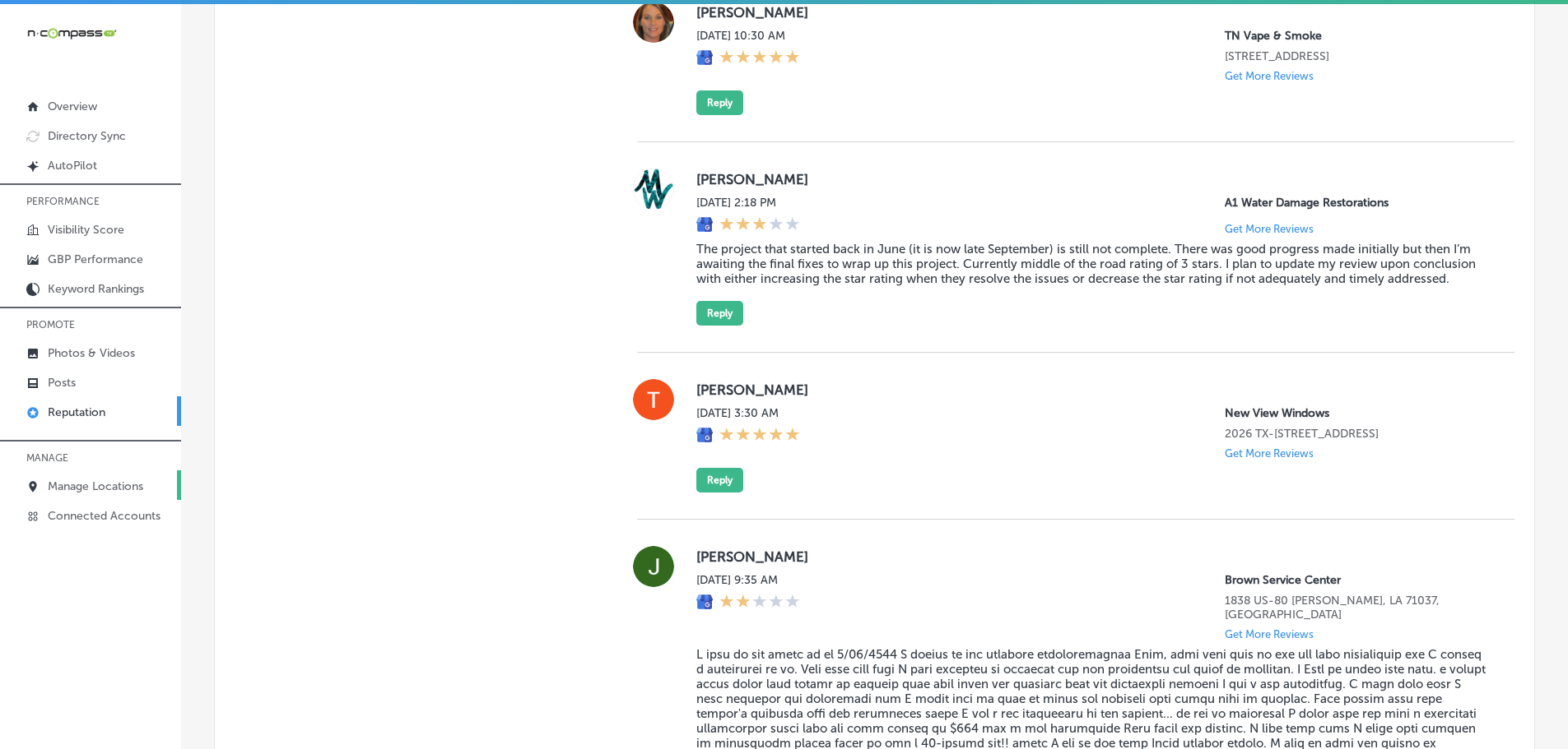
click at [82, 470] on link "Manage Locations" at bounding box center [90, 485] width 181 height 30
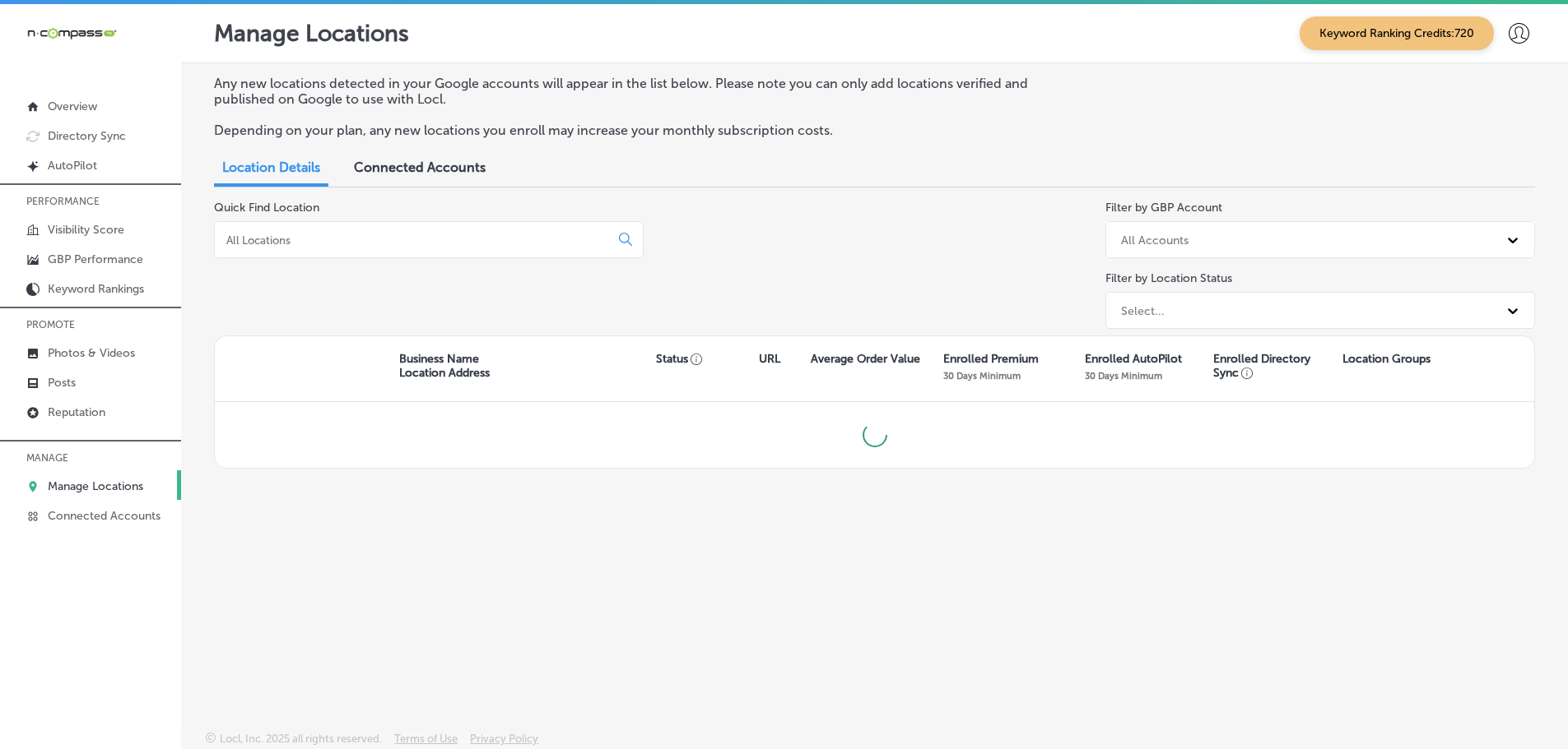
click at [413, 232] on input at bounding box center [414, 240] width 381 height 15
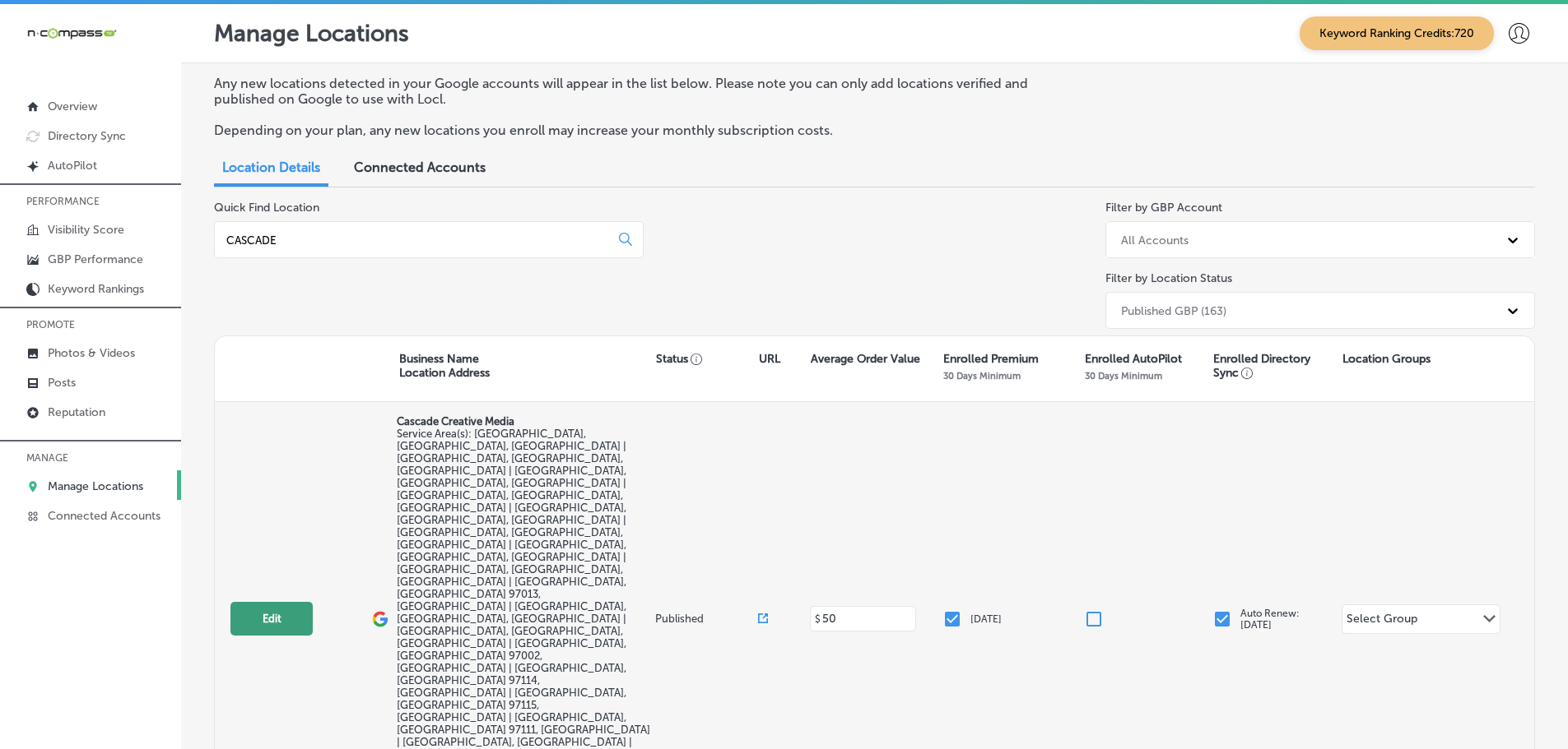
type input "CASCADE"
click at [269, 602] on button "Edit" at bounding box center [271, 619] width 82 height 34
select select "US"
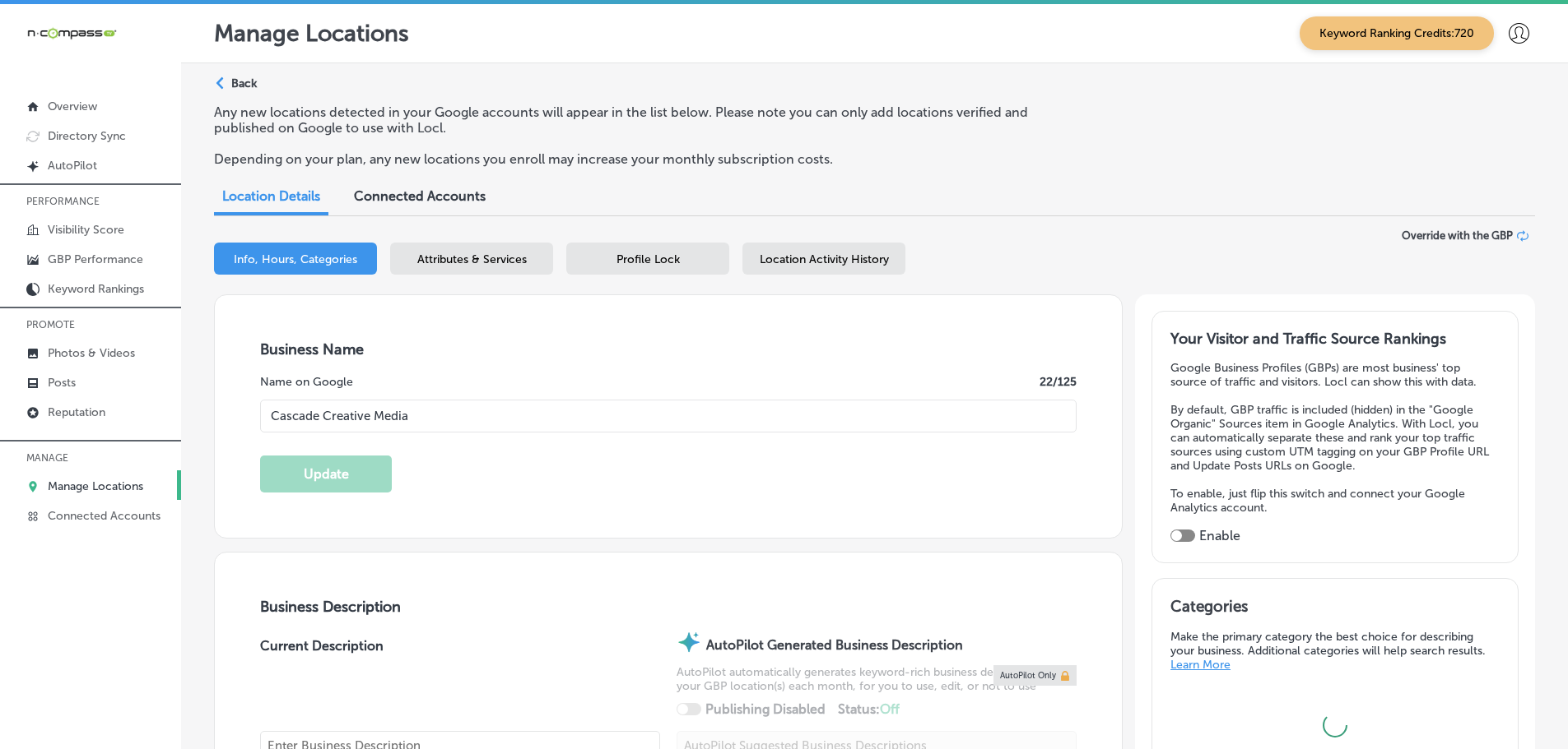
type input "Cascade Creative Media"
checkbox input "false"
type input "[STREET_ADDRESS]"
type input "[PERSON_NAME]"
type input "97132"
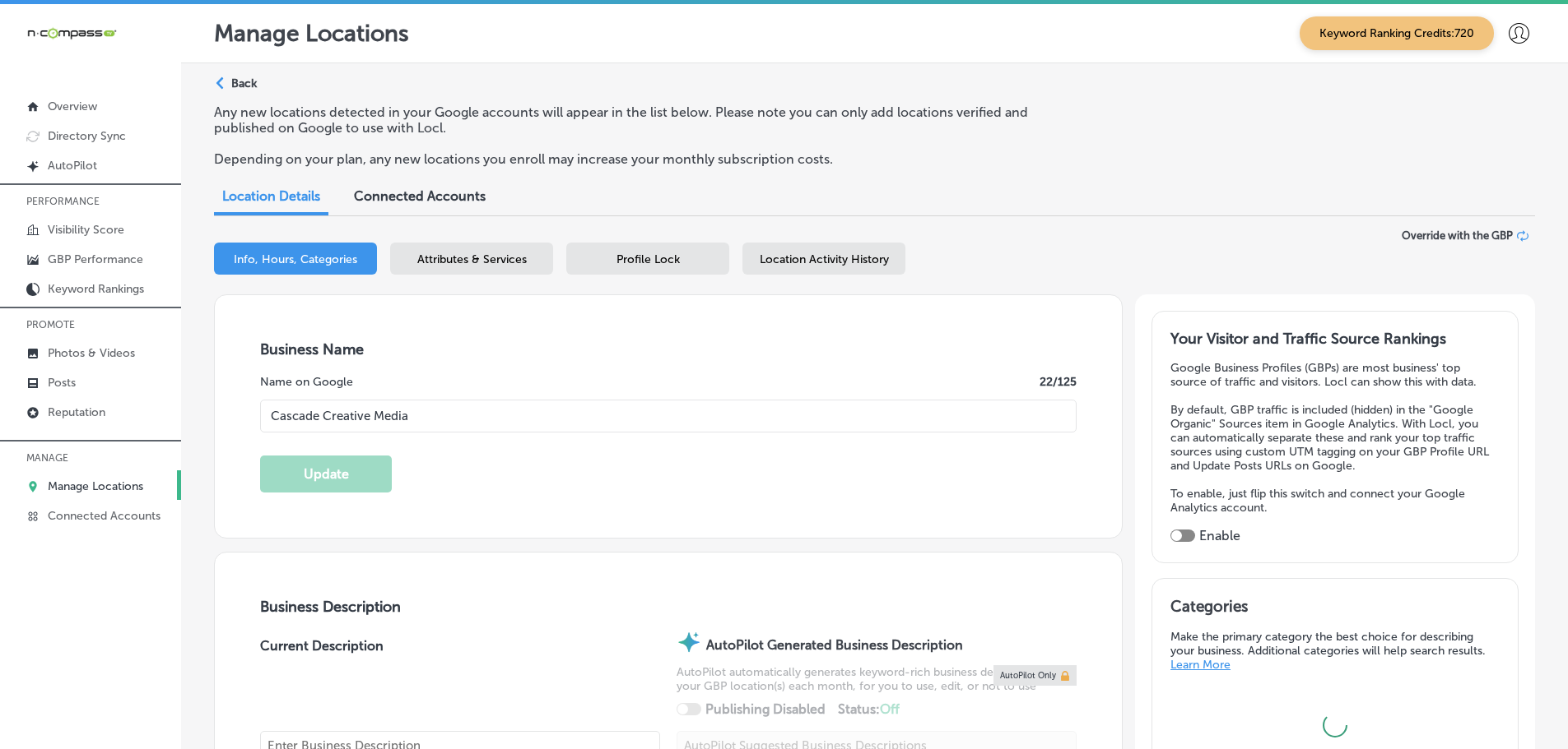
type input "US"
checkbox input "true"
type input "[URL][DOMAIN_NAME]"
type textarea "Cascade Creative Media is a full-service digital marketing agency based in [GEO…"
type input "[PHONE_NUMBER]"
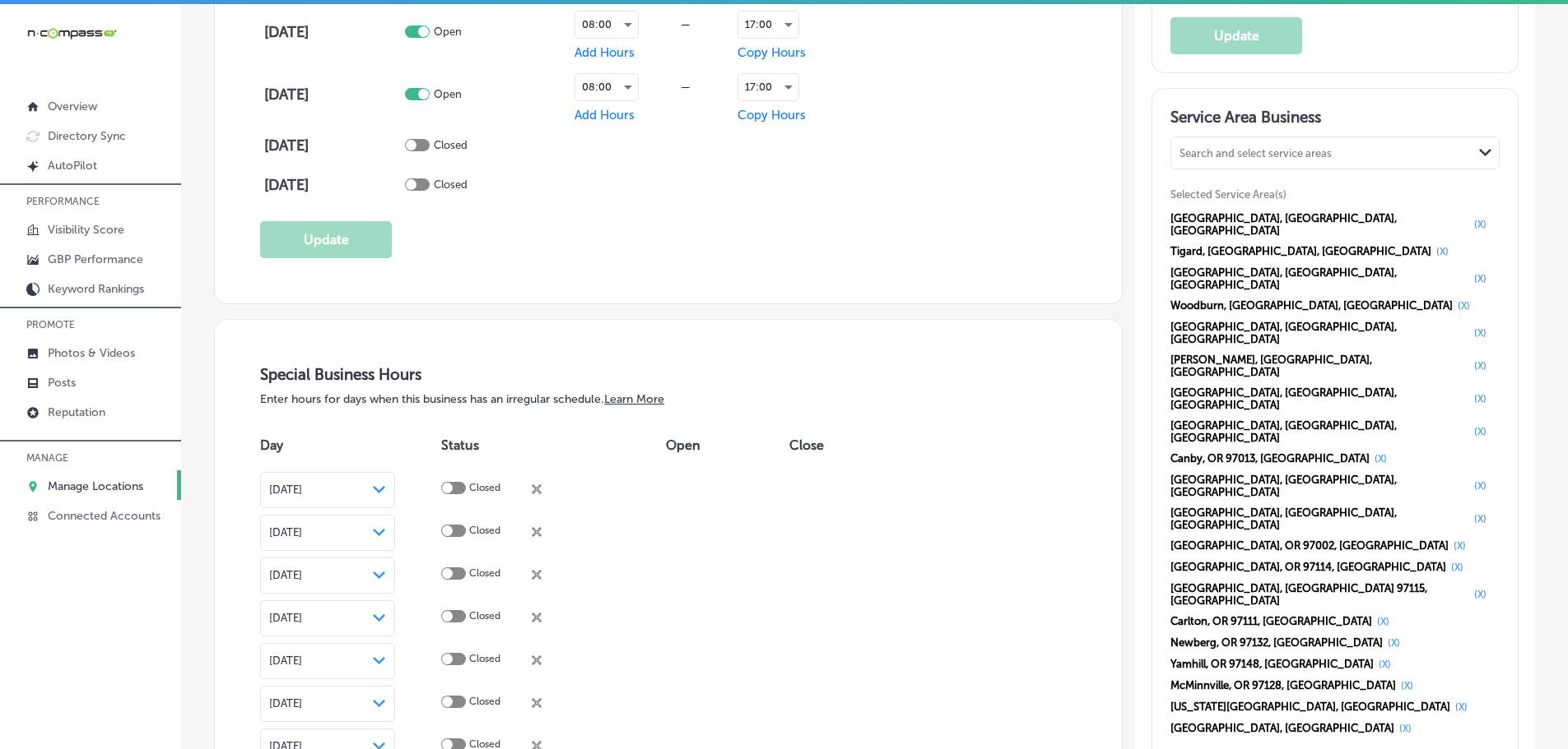
scroll to position [1480, 0]
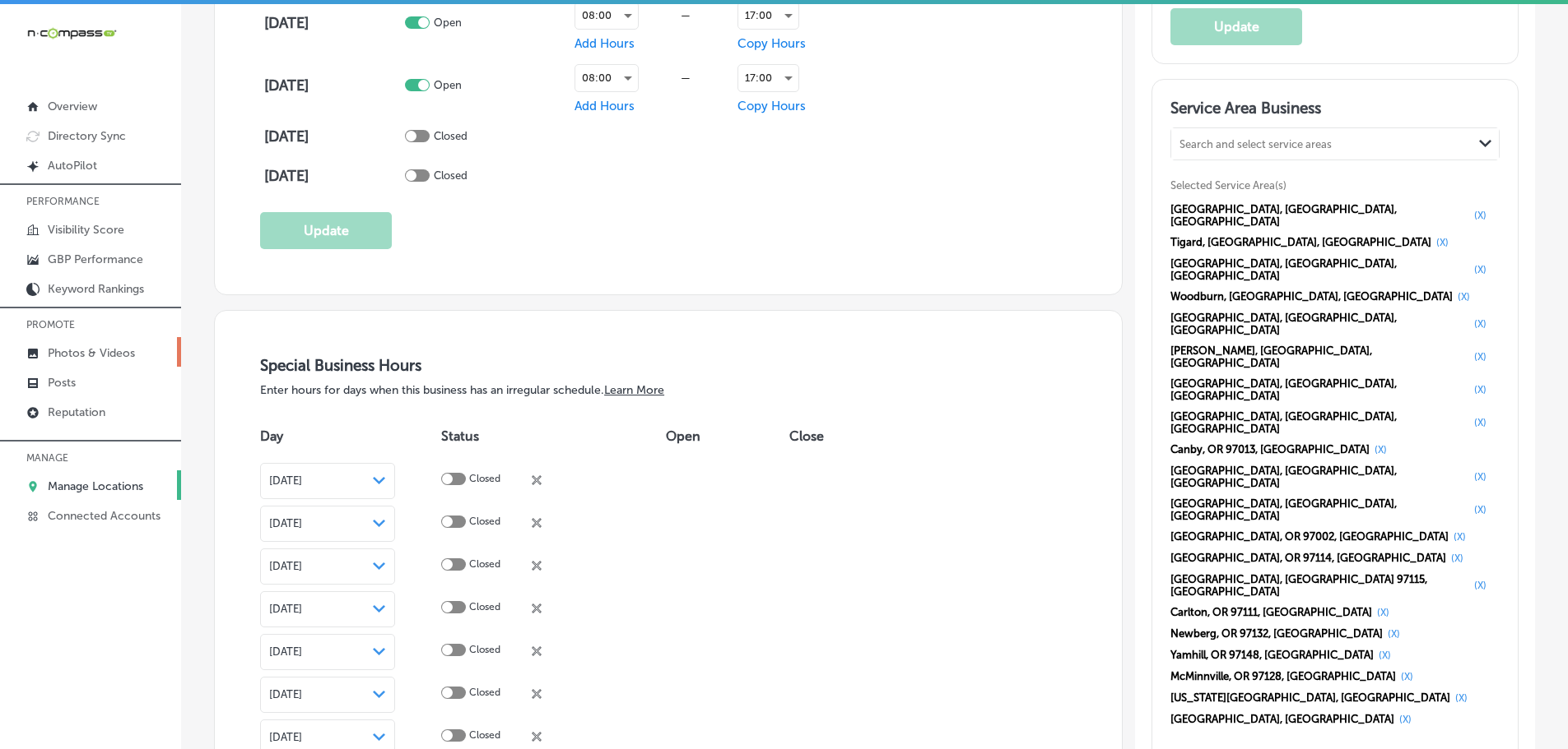
click at [71, 357] on p "Photos & Videos" at bounding box center [91, 352] width 88 height 14
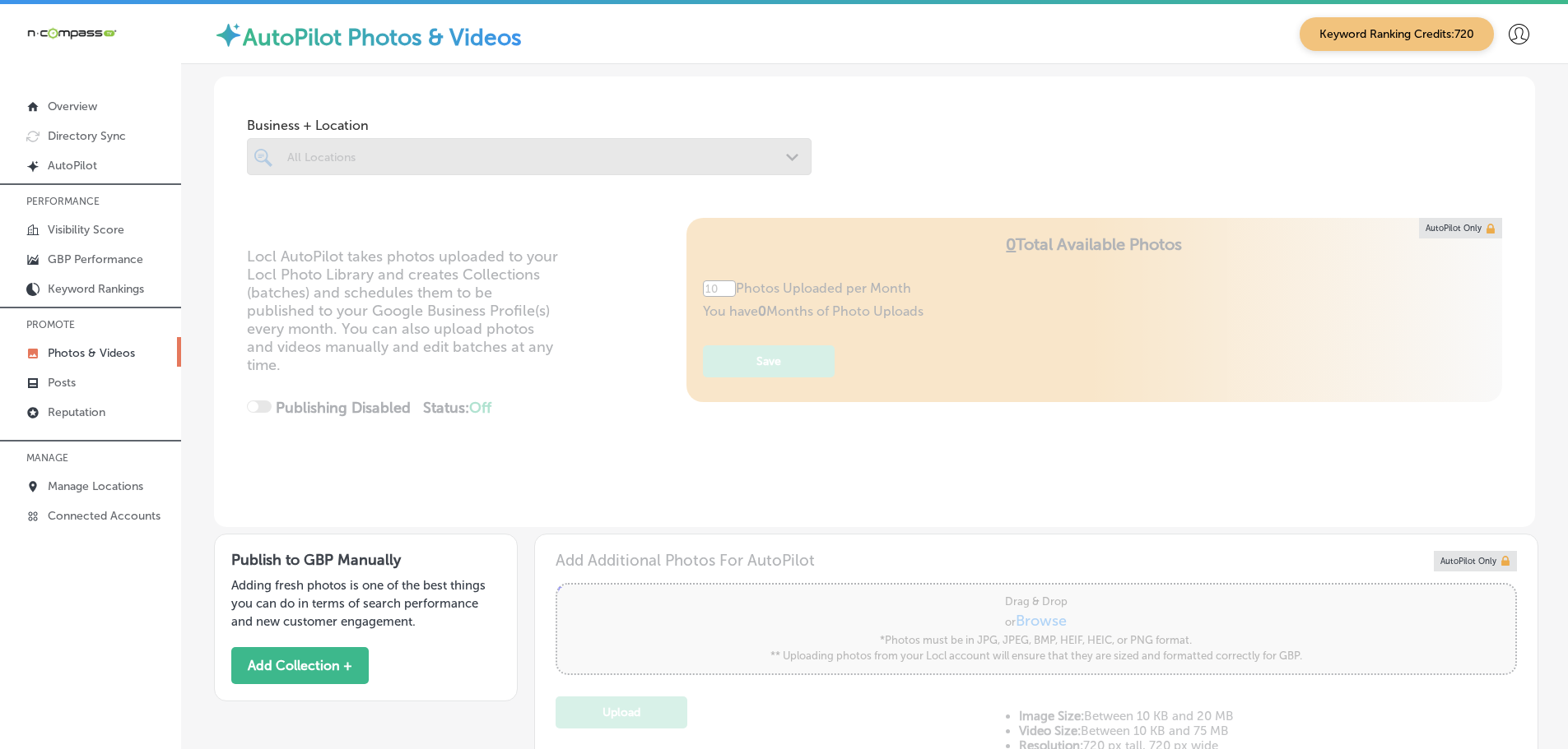
type input "5"
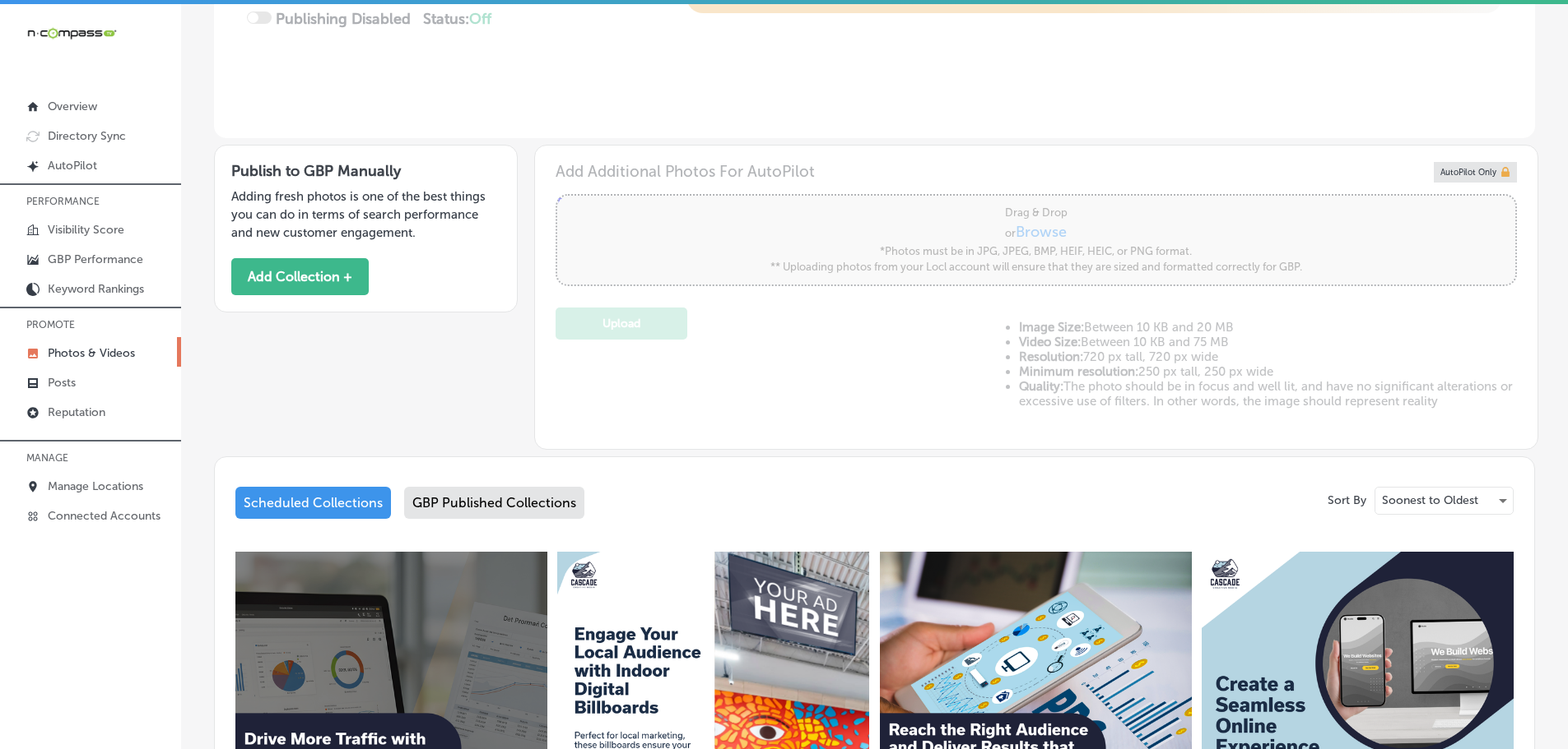
scroll to position [493, 0]
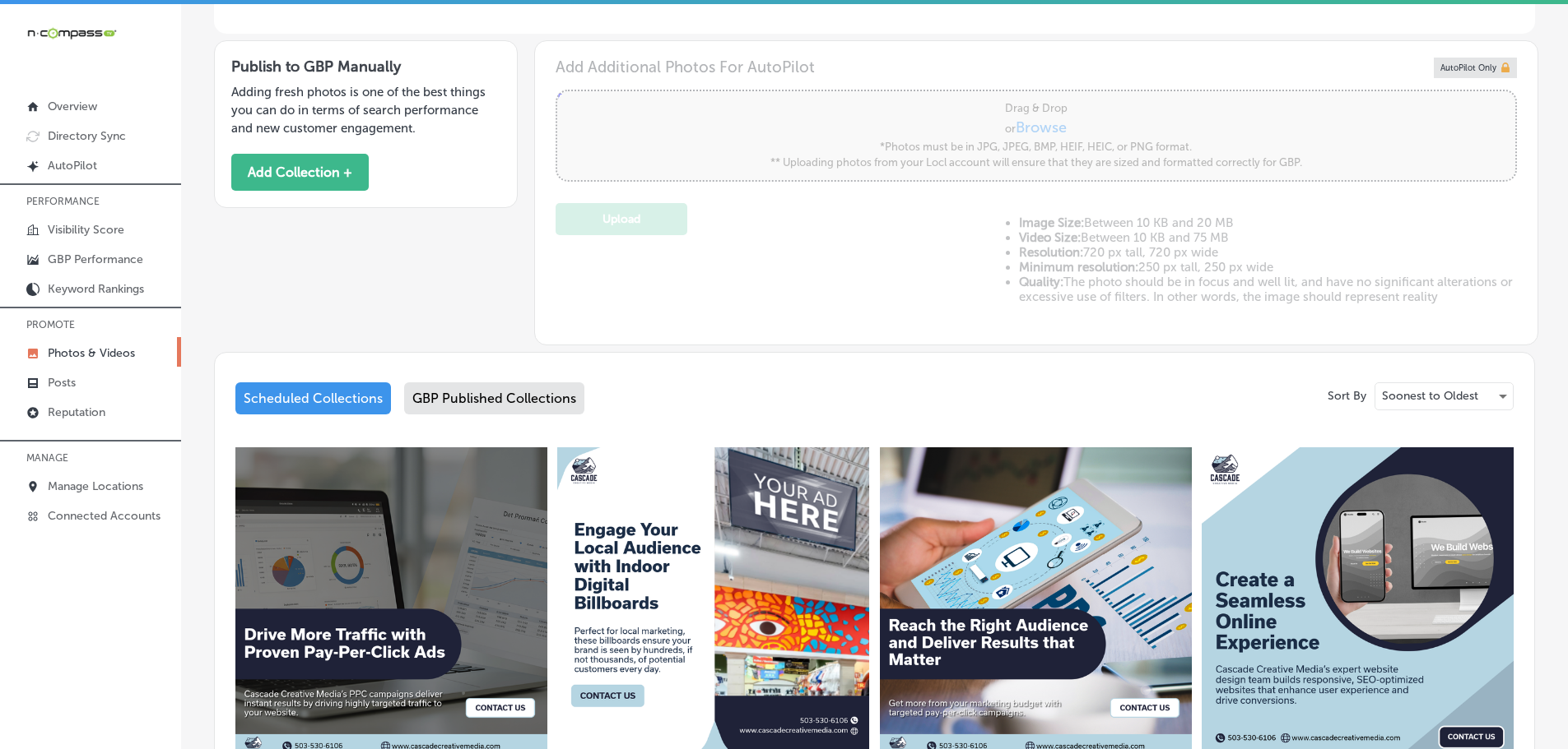
click at [494, 399] on div "GBP Published Collections" at bounding box center [494, 398] width 180 height 32
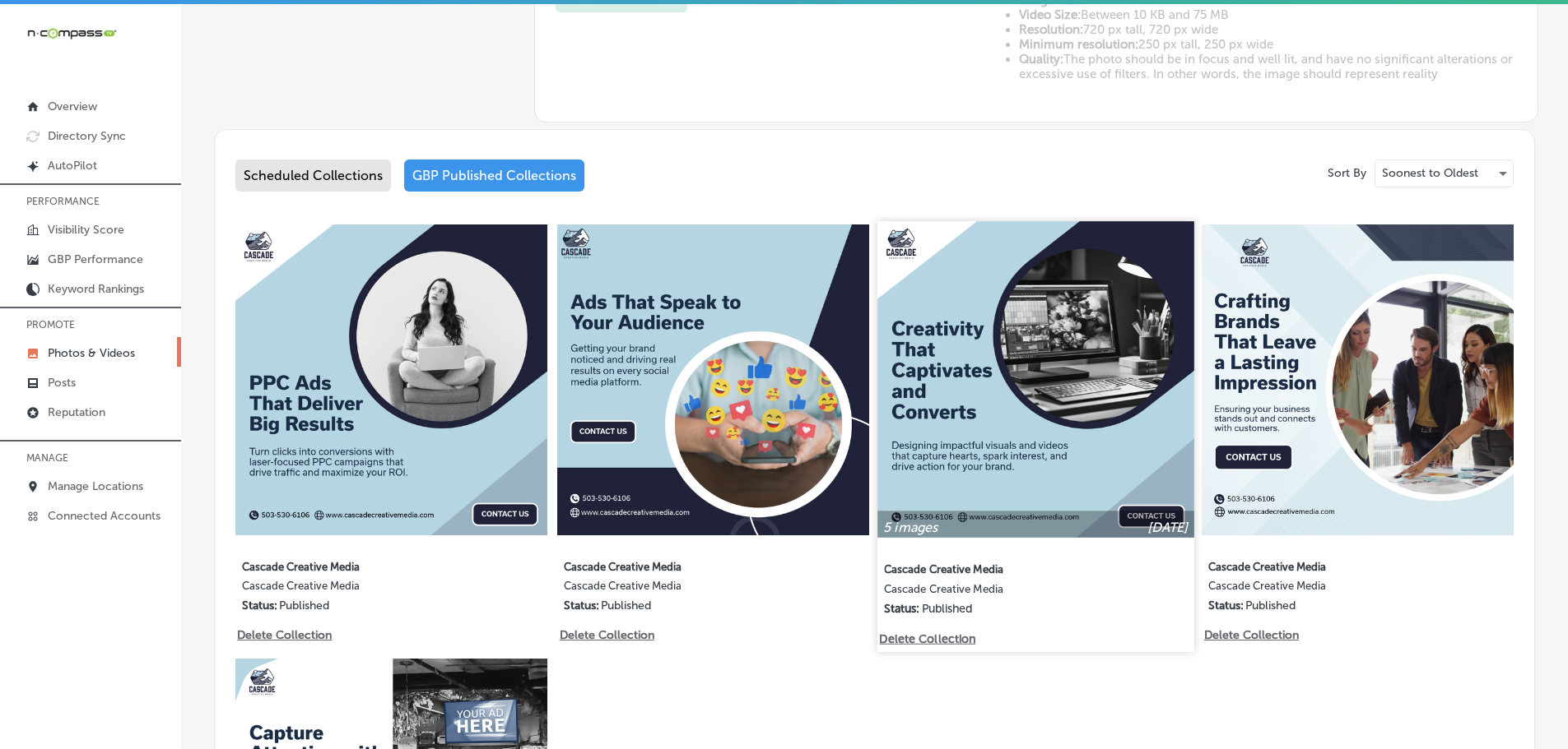
scroll to position [823, 0]
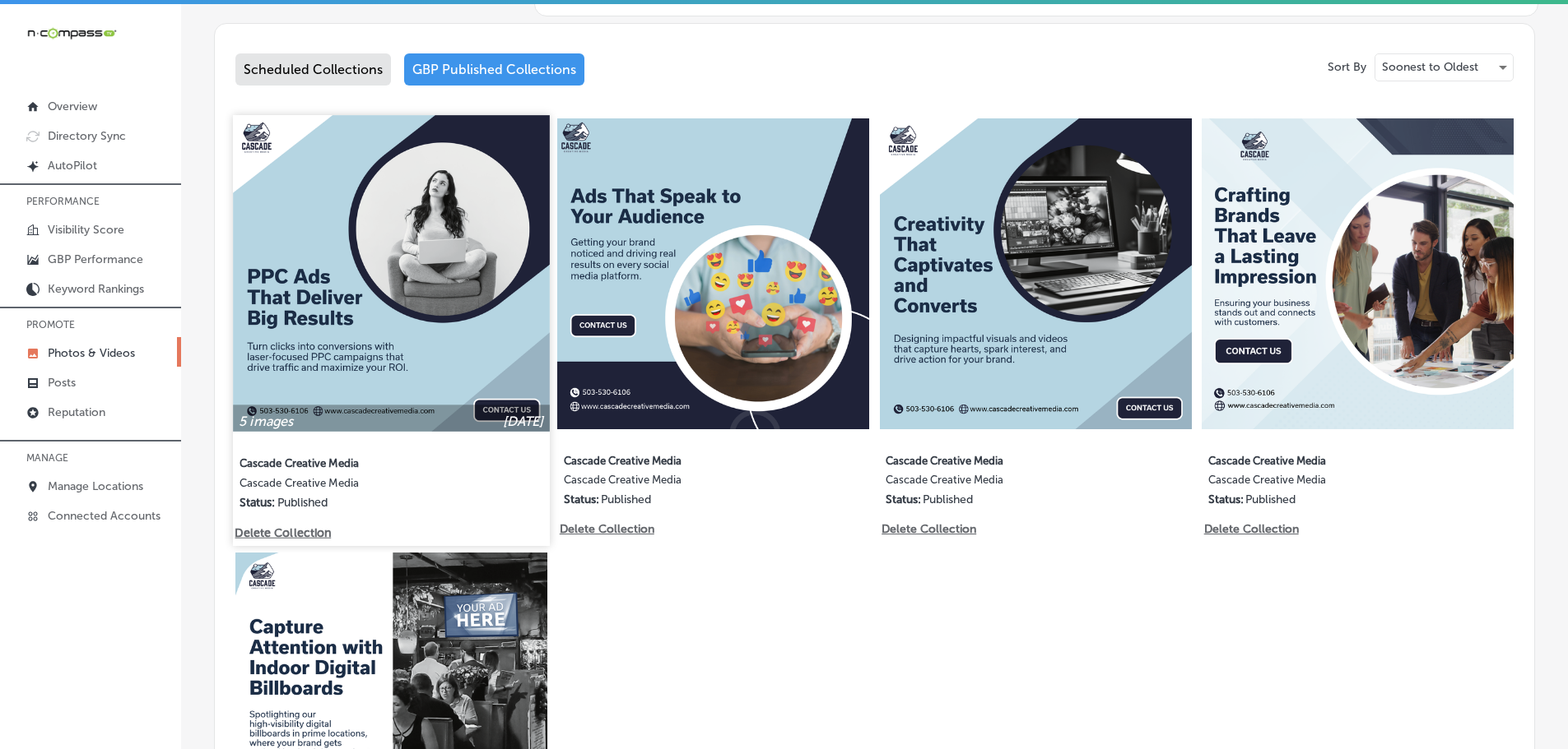
click at [387, 303] on img at bounding box center [390, 273] width 316 height 315
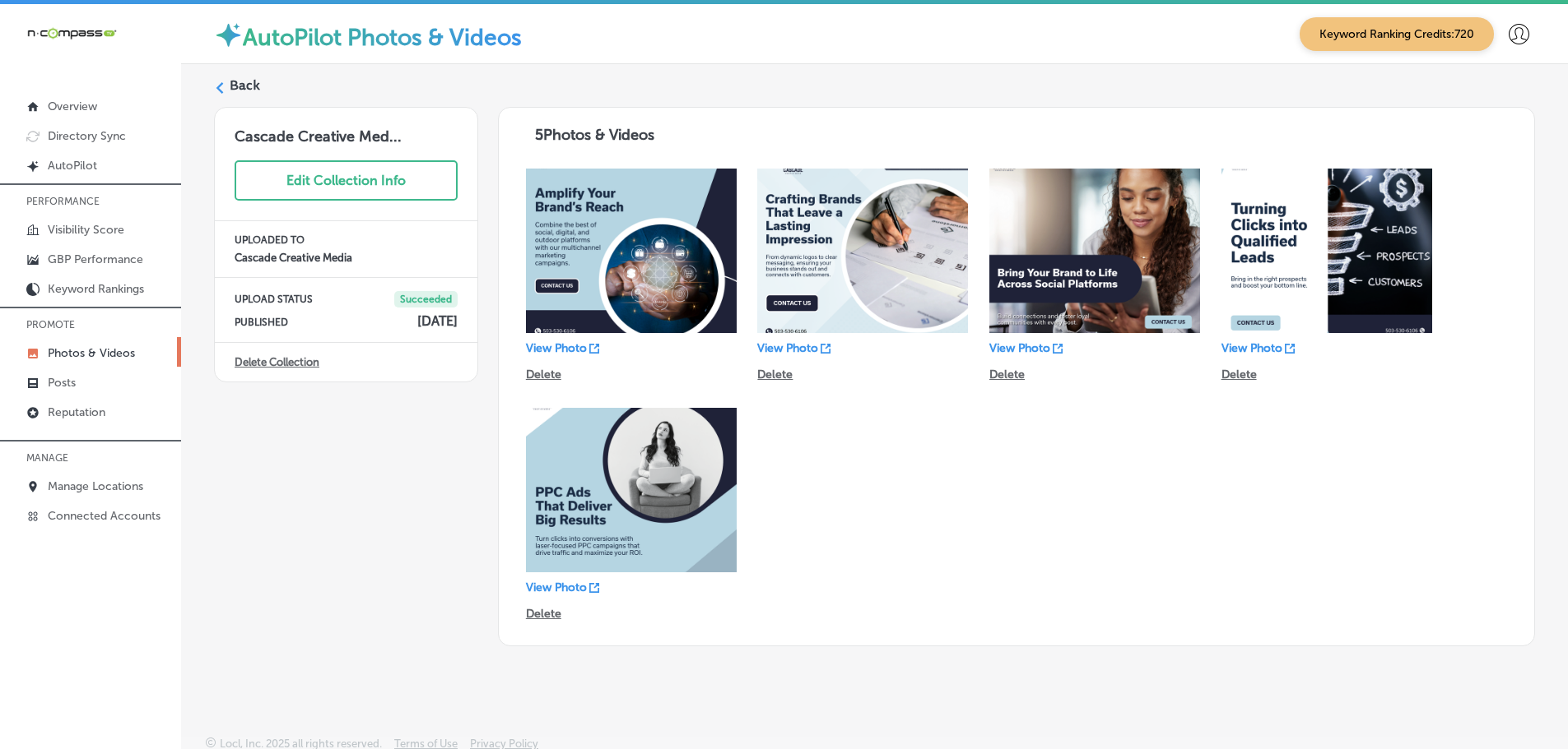
click at [215, 83] on icon at bounding box center [220, 88] width 11 height 11
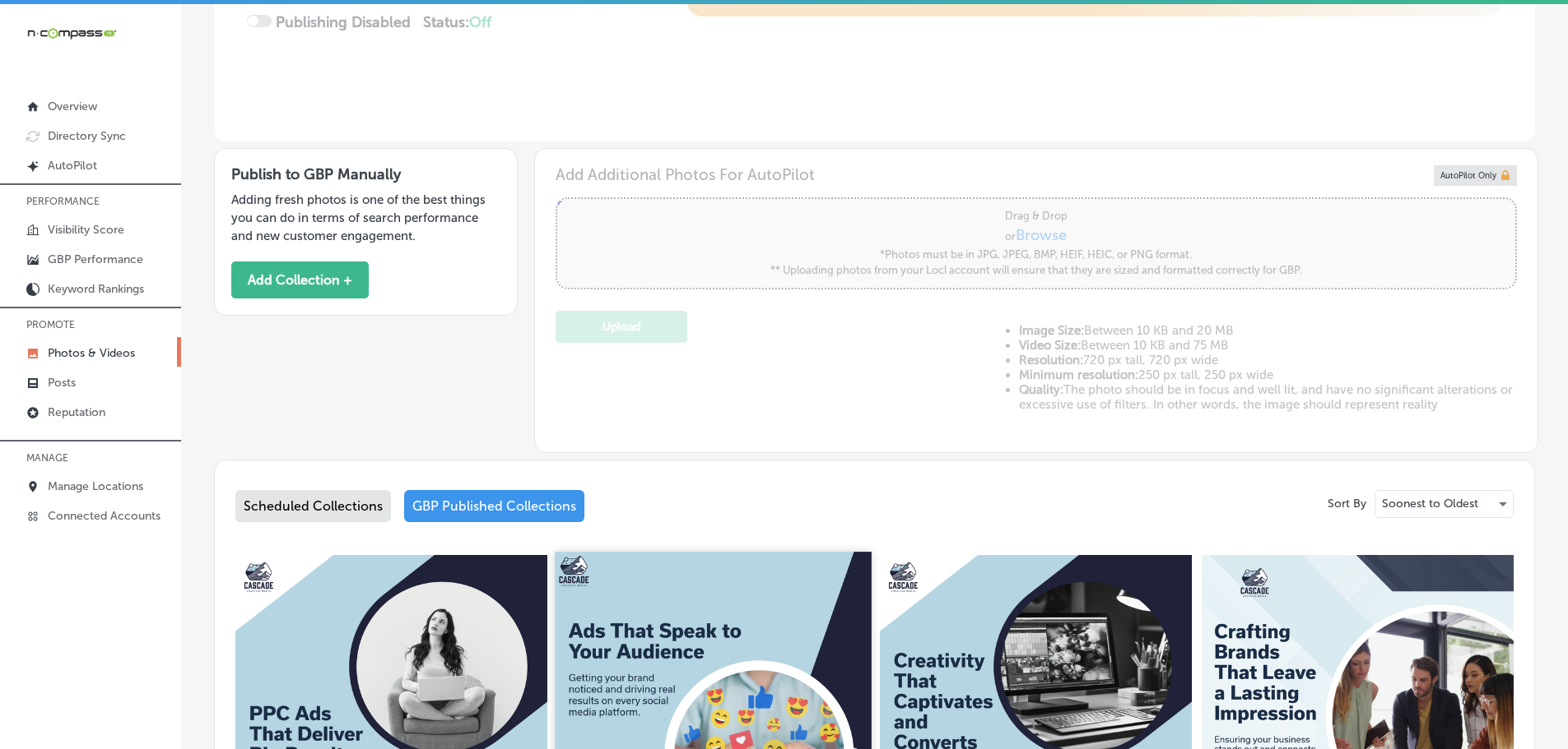
scroll to position [576, 0]
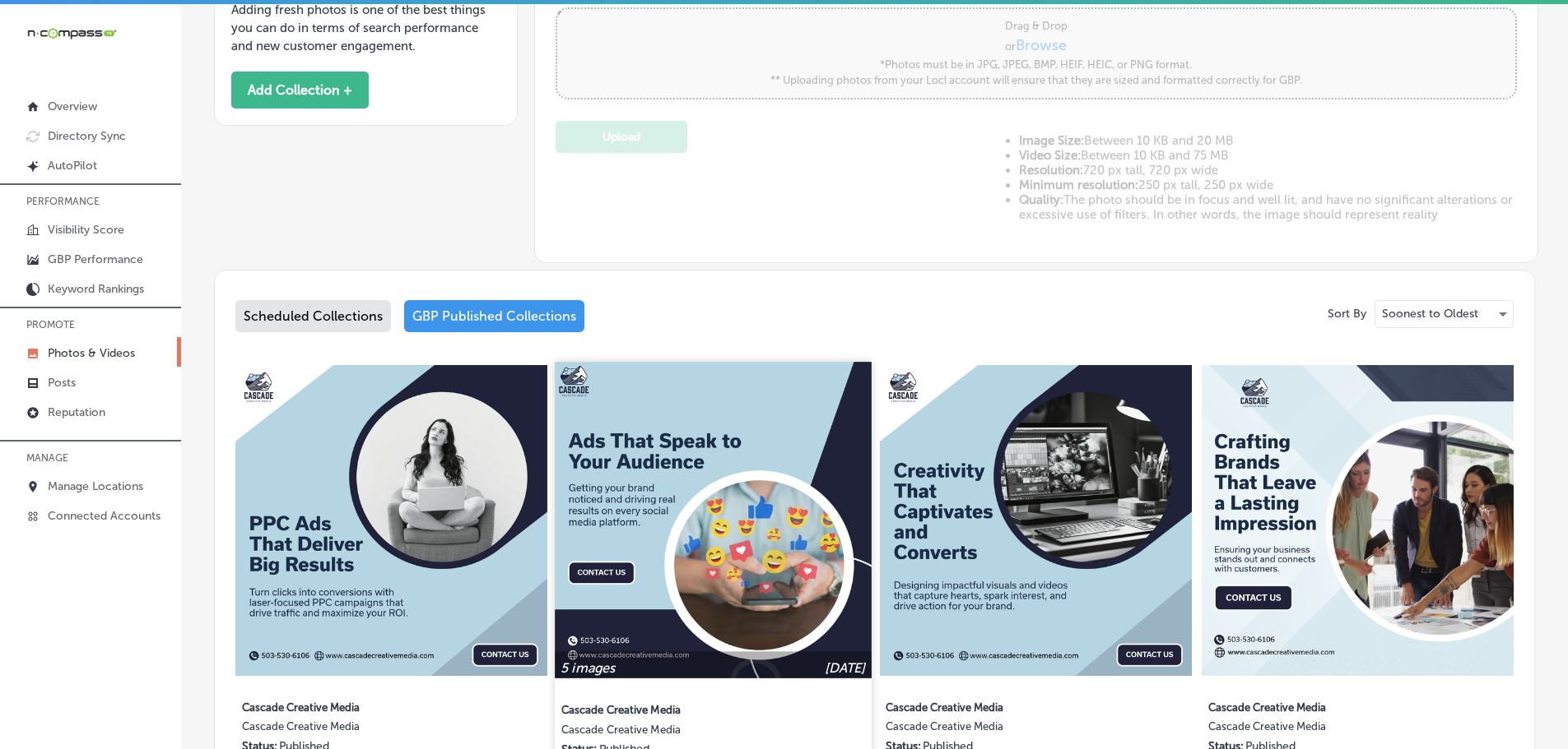
type input "5"
click at [769, 475] on img at bounding box center [713, 519] width 316 height 315
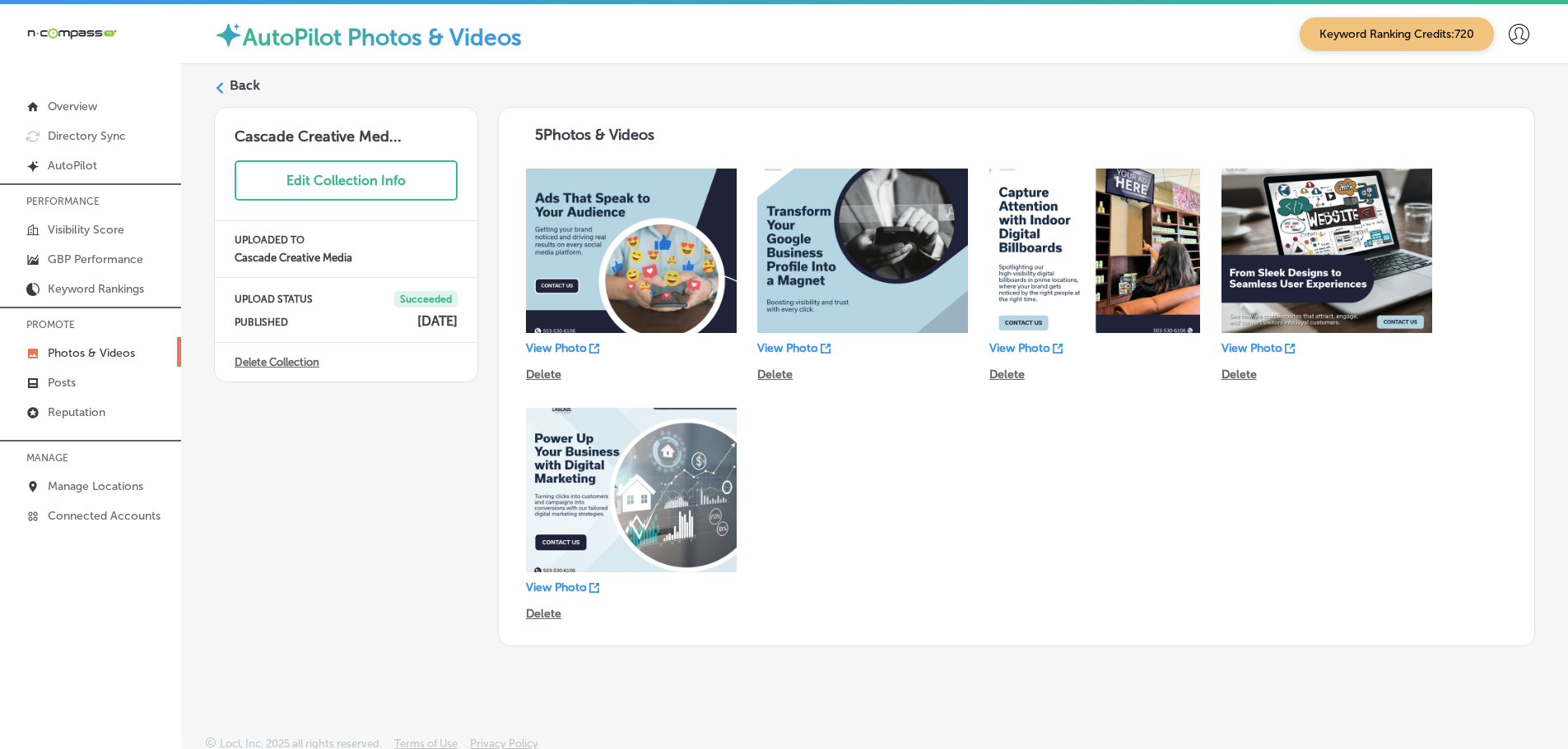
click at [219, 82] on icon at bounding box center [220, 88] width 11 height 11
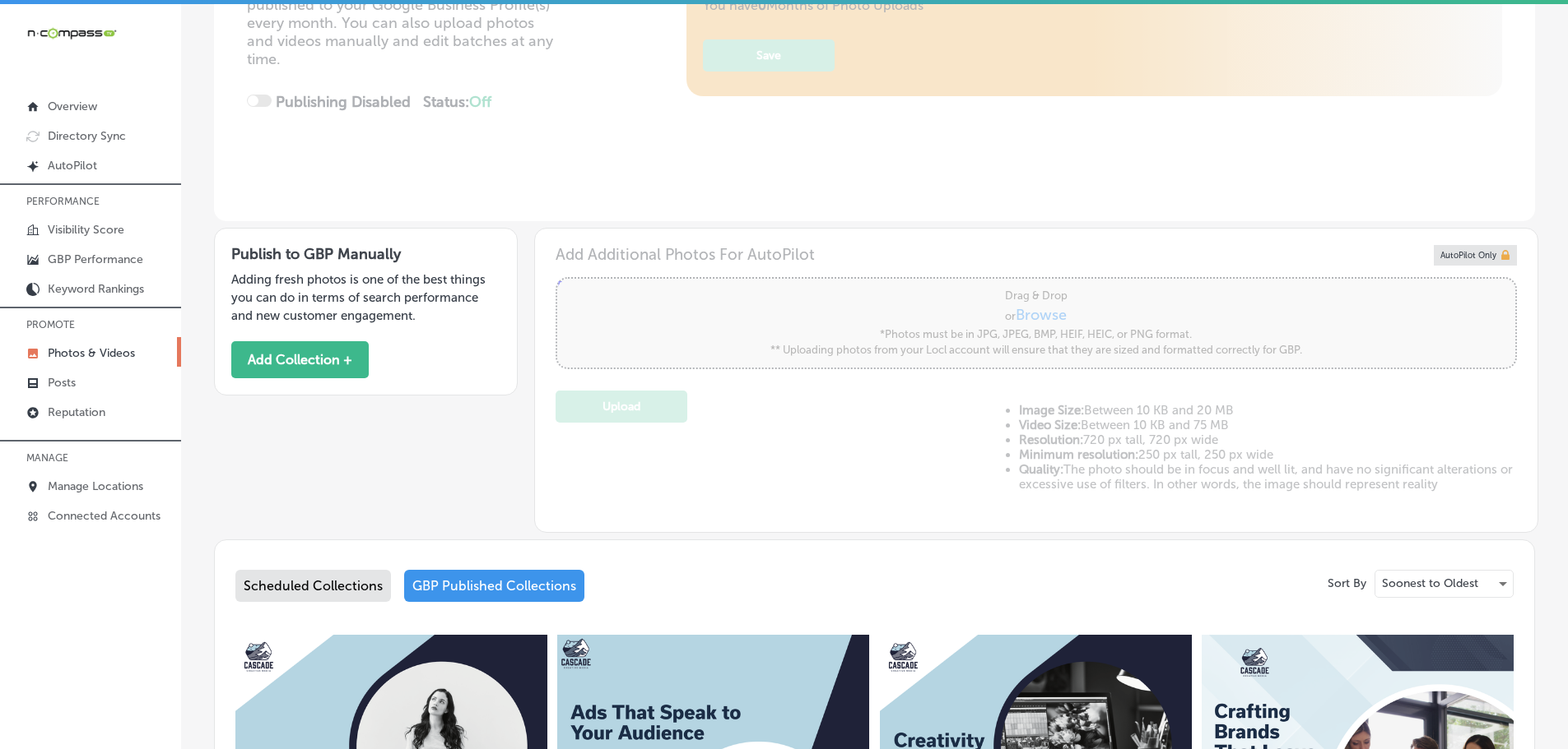
type input "5"
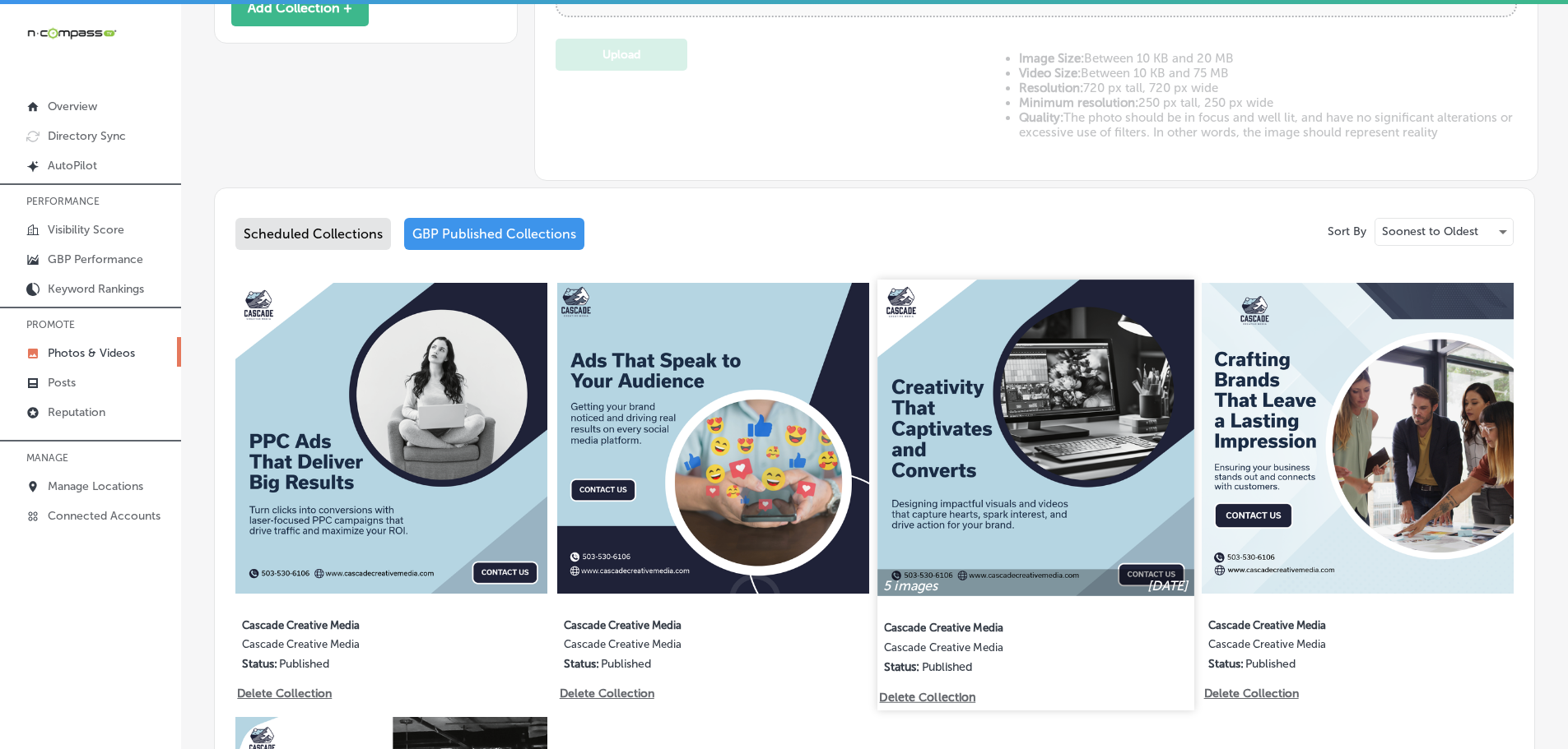
click at [1058, 477] on img at bounding box center [1035, 437] width 316 height 315
